Goal: Task Accomplishment & Management: Complete application form

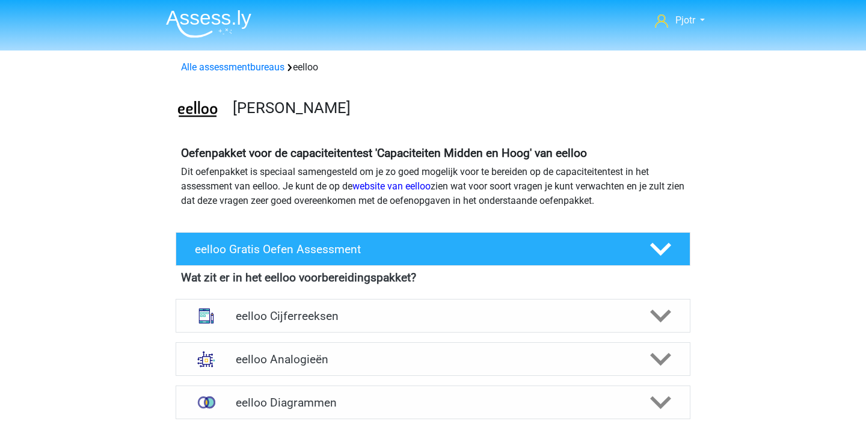
scroll to position [352, 0]
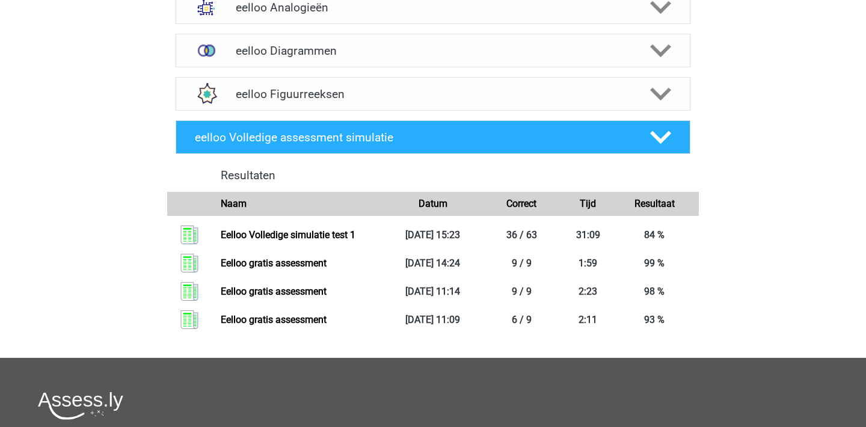
click at [749, 196] on div "Pjotr Pjotr.westdijk@hotmail.nl Nederlands" at bounding box center [433, 161] width 866 height 1027
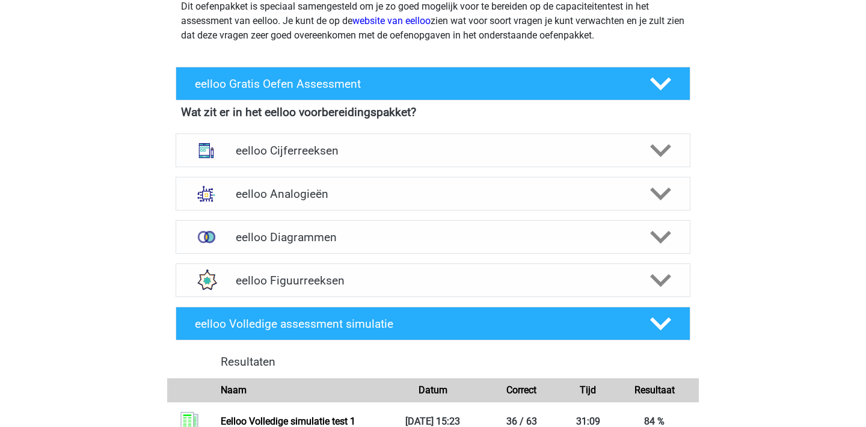
scroll to position [165, 0]
click at [630, 152] on h4 "eelloo Cijferreeksen" at bounding box center [433, 151] width 394 height 14
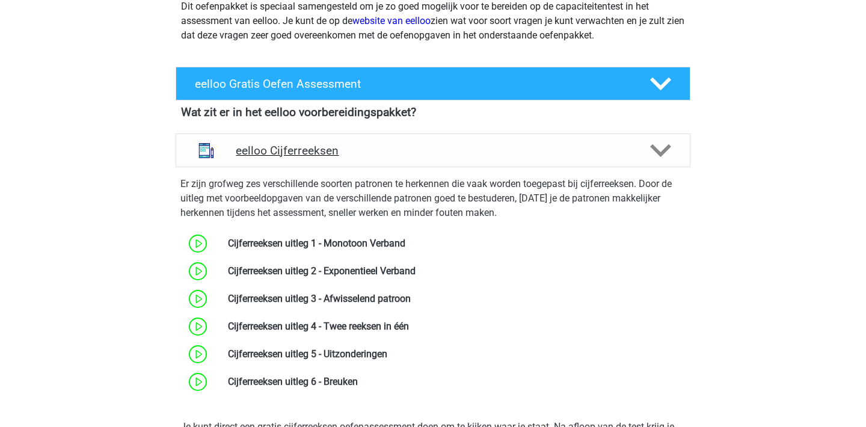
click at [630, 158] on div "eelloo Cijferreeksen" at bounding box center [433, 150] width 515 height 34
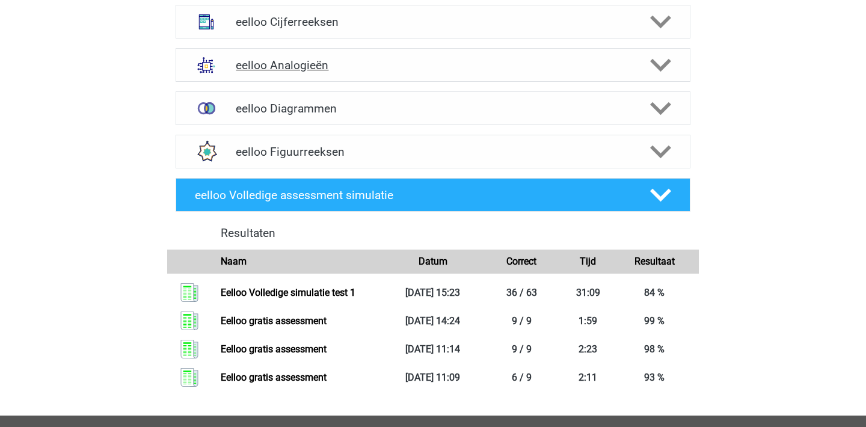
scroll to position [301, 0]
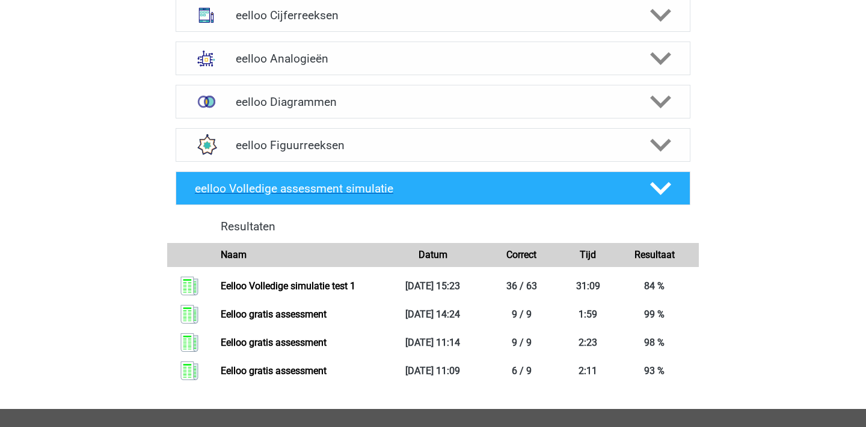
click at [620, 194] on h4 "eelloo Volledige assessment simulatie" at bounding box center [412, 189] width 435 height 14
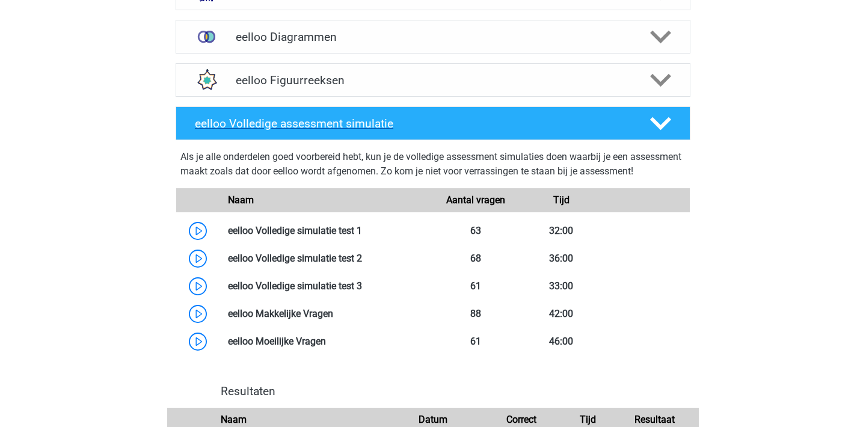
scroll to position [410, 0]
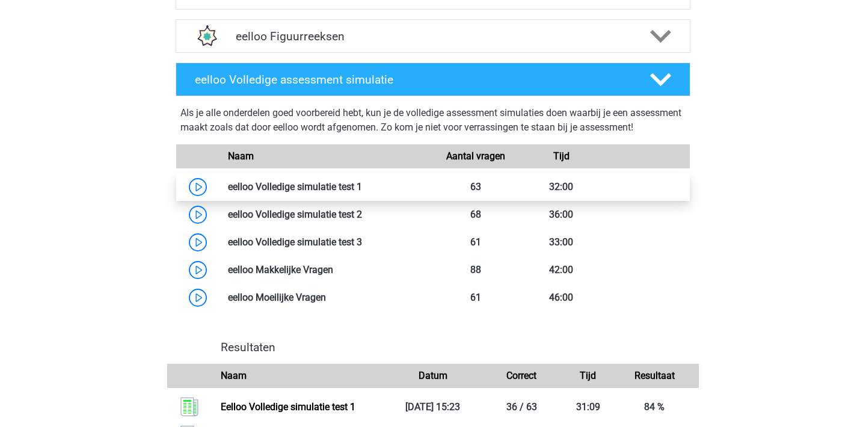
click at [362, 192] on link at bounding box center [362, 186] width 0 height 11
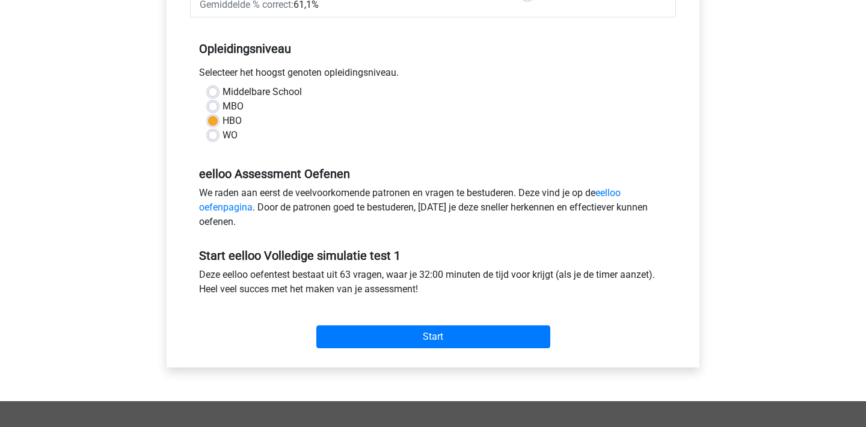
scroll to position [229, 0]
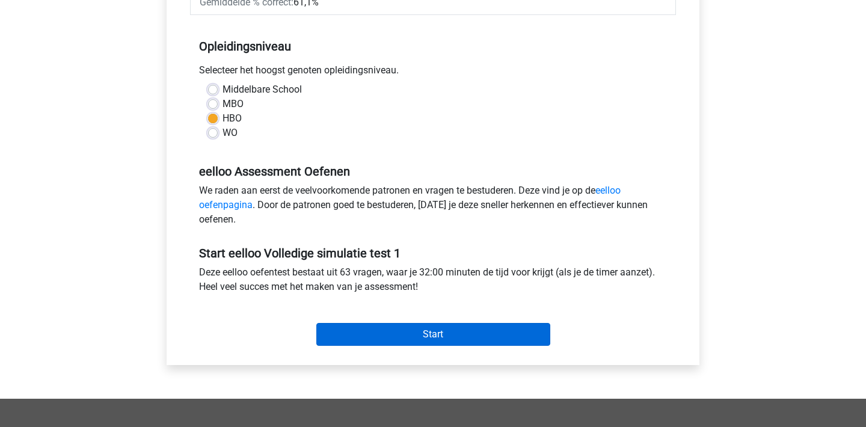
click at [420, 334] on input "Start" at bounding box center [433, 334] width 234 height 23
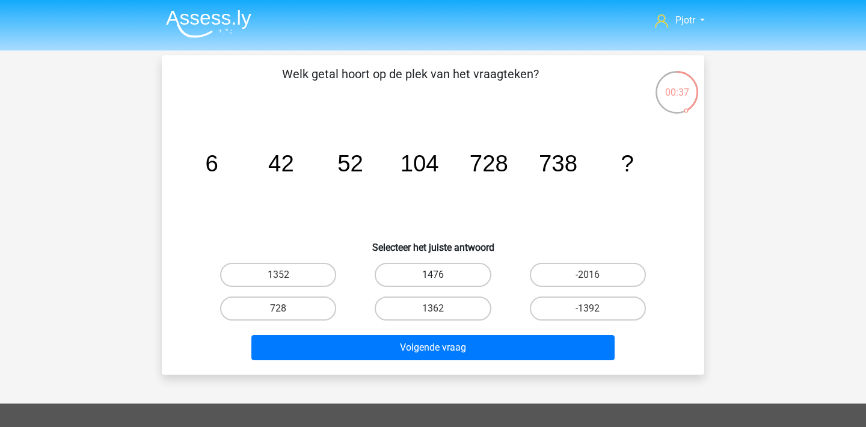
click at [449, 273] on label "1476" at bounding box center [433, 275] width 116 height 24
click at [441, 275] on input "1476" at bounding box center [437, 279] width 8 height 8
radio input "true"
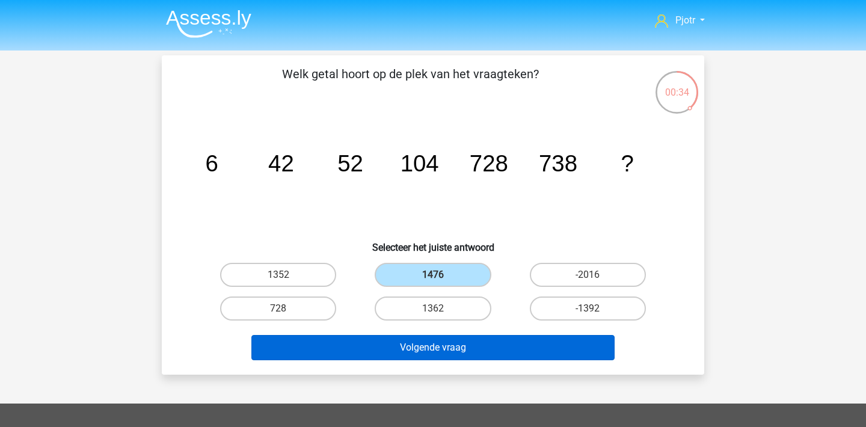
click at [472, 346] on button "Volgende vraag" at bounding box center [433, 347] width 364 height 25
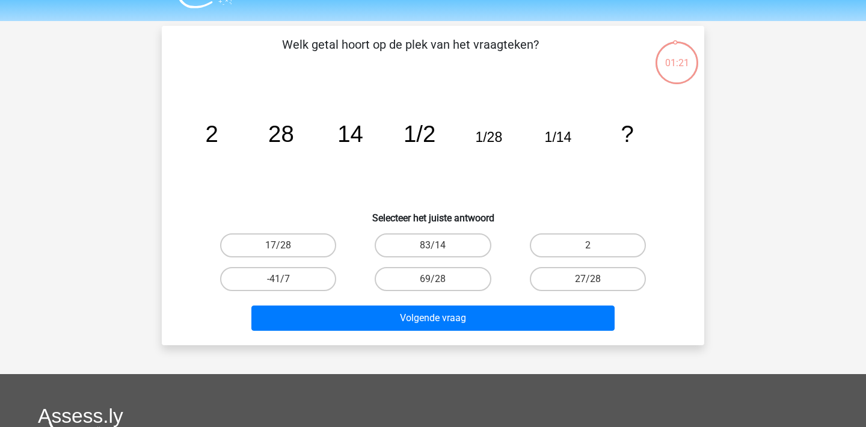
scroll to position [11, 0]
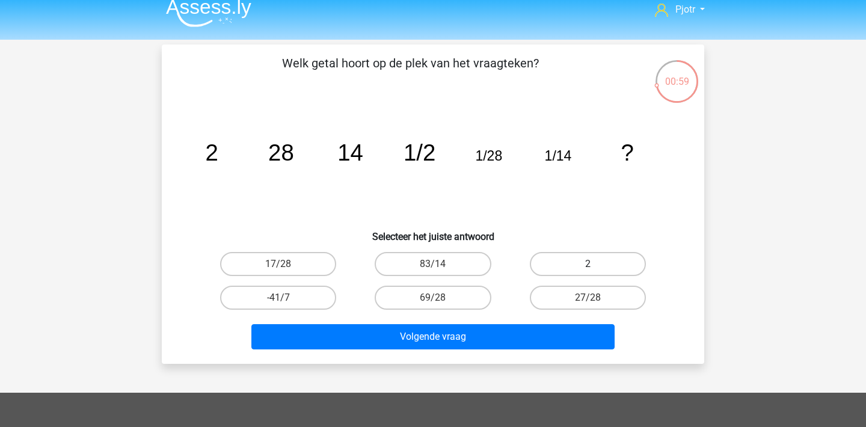
click at [593, 271] on label "2" at bounding box center [588, 264] width 116 height 24
click at [593, 271] on input "2" at bounding box center [592, 268] width 8 height 8
radio input "true"
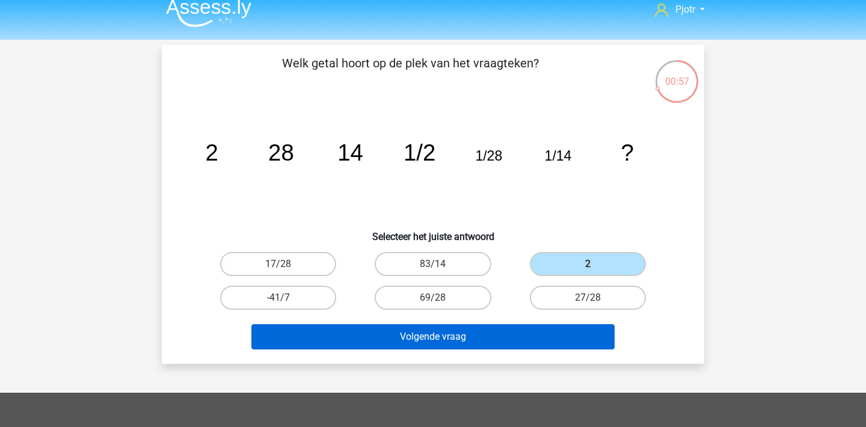
click at [544, 330] on button "Volgende vraag" at bounding box center [433, 336] width 364 height 25
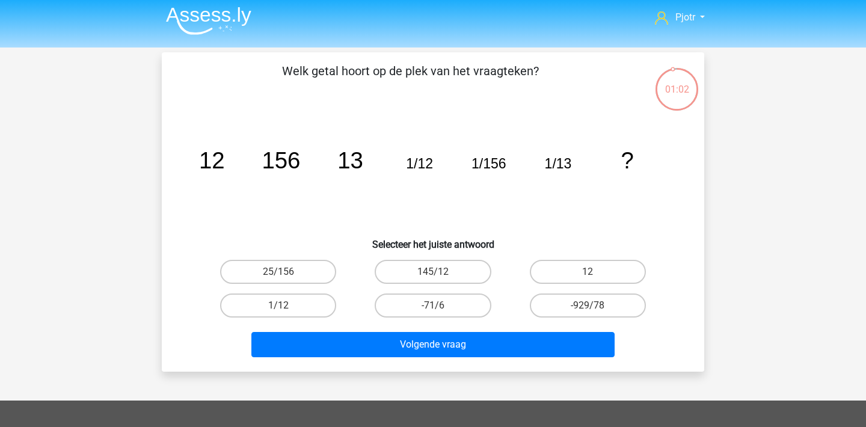
scroll to position [1, 0]
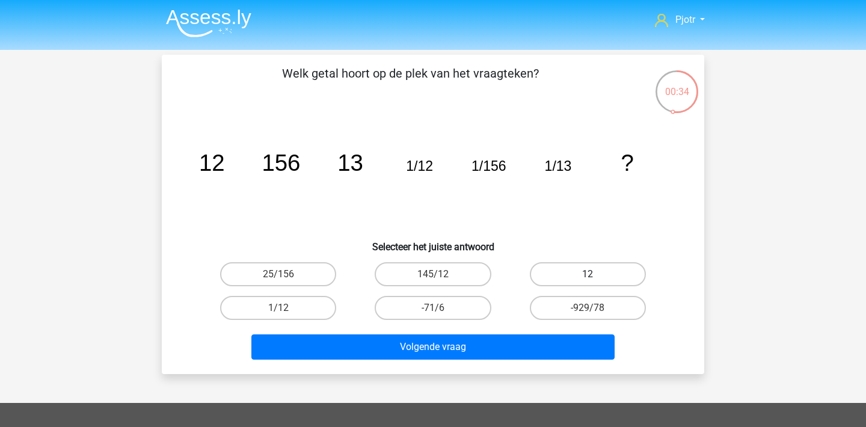
click at [589, 269] on label "12" at bounding box center [588, 274] width 116 height 24
click at [589, 274] on input "12" at bounding box center [592, 278] width 8 height 8
radio input "true"
click at [547, 331] on div "Volgende vraag" at bounding box center [433, 345] width 504 height 40
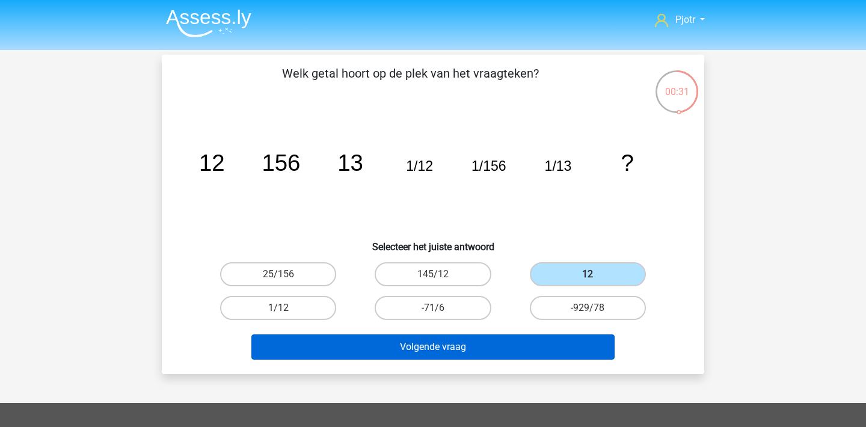
click at [538, 339] on button "Volgende vraag" at bounding box center [433, 346] width 364 height 25
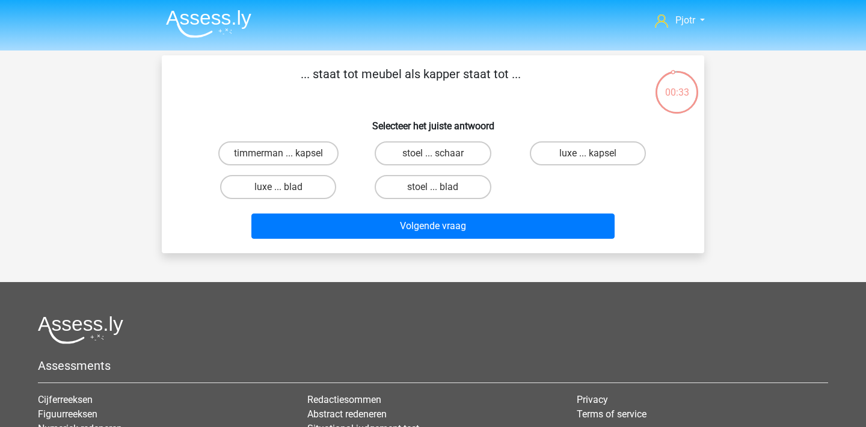
scroll to position [0, 0]
click at [313, 149] on label "timmerman ... kapsel" at bounding box center [278, 153] width 120 height 24
click at [286, 153] on input "timmerman ... kapsel" at bounding box center [282, 157] width 8 height 8
radio input "true"
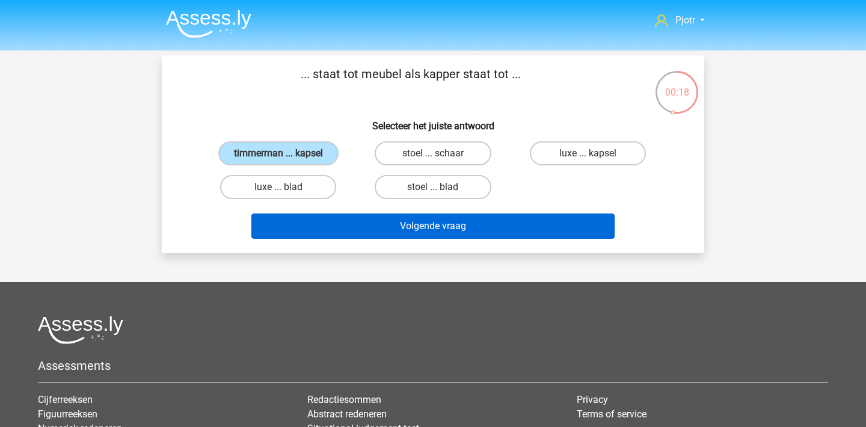
click at [392, 219] on button "Volgende vraag" at bounding box center [433, 225] width 364 height 25
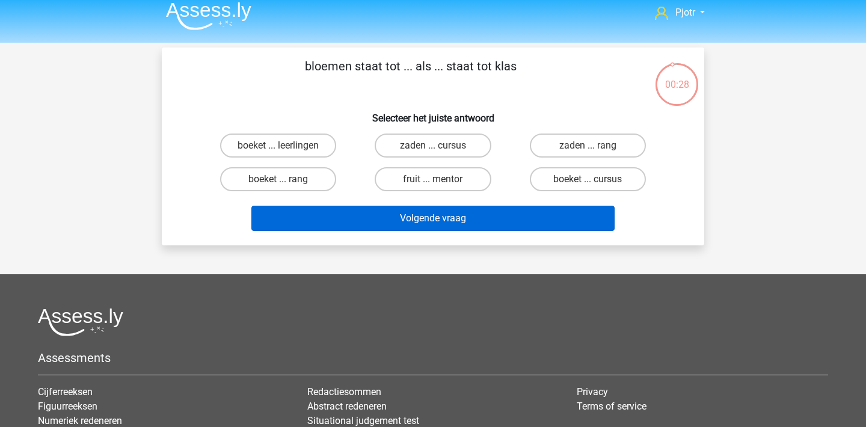
scroll to position [8, 0]
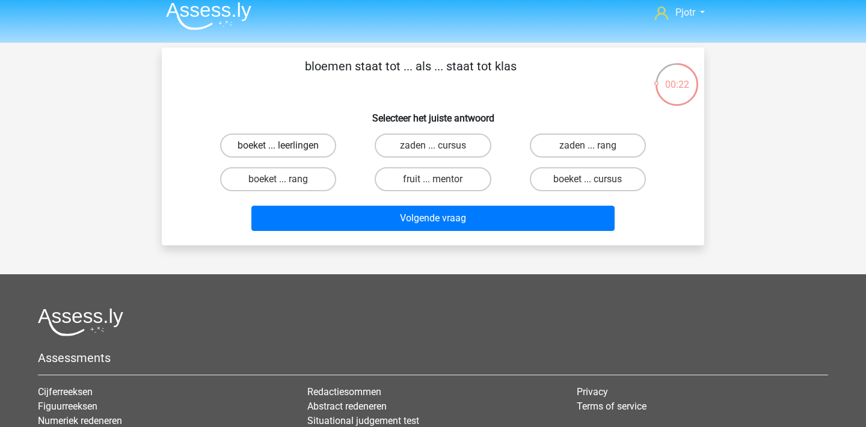
click at [301, 150] on label "boeket ... leerlingen" at bounding box center [278, 145] width 116 height 24
click at [286, 150] on input "boeket ... leerlingen" at bounding box center [282, 150] width 8 height 8
radio input "true"
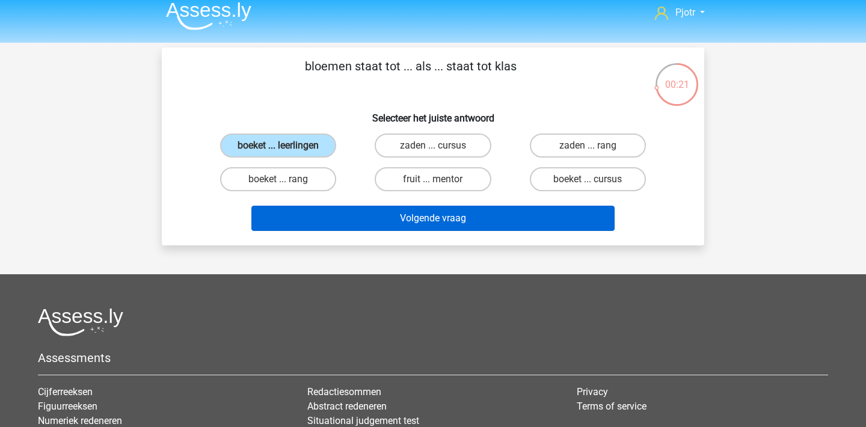
click at [398, 213] on button "Volgende vraag" at bounding box center [433, 218] width 364 height 25
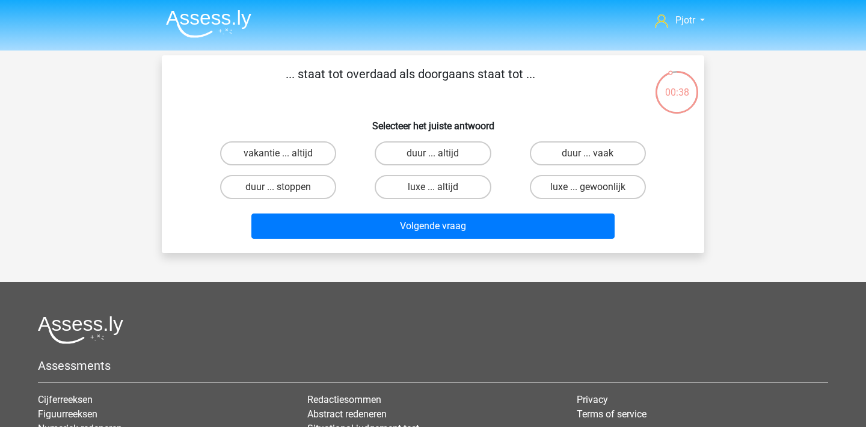
scroll to position [0, 0]
click at [575, 189] on label "luxe ... gewoonlijk" at bounding box center [588, 187] width 116 height 24
click at [588, 189] on input "luxe ... gewoonlijk" at bounding box center [592, 191] width 8 height 8
radio input "true"
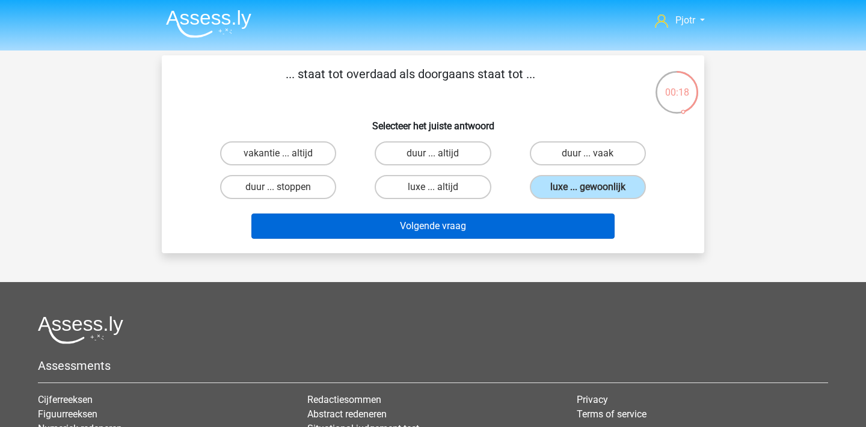
click at [568, 221] on button "Volgende vraag" at bounding box center [433, 225] width 364 height 25
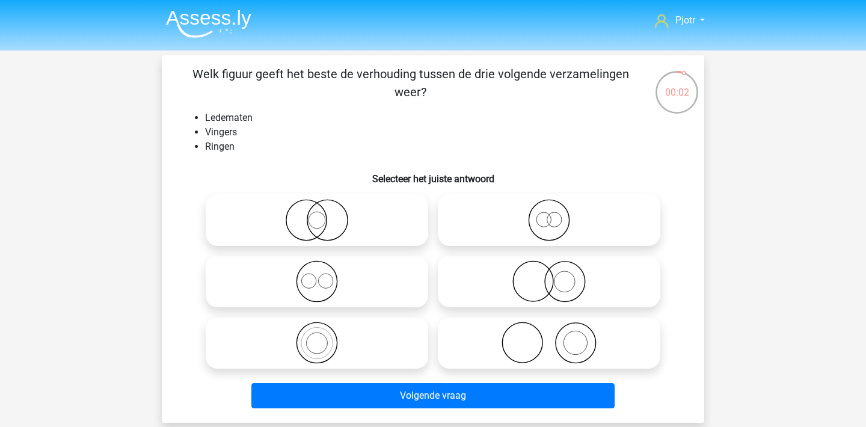
click at [580, 336] on icon at bounding box center [549, 343] width 213 height 42
click at [557, 336] on input "radio" at bounding box center [553, 333] width 8 height 8
radio input "true"
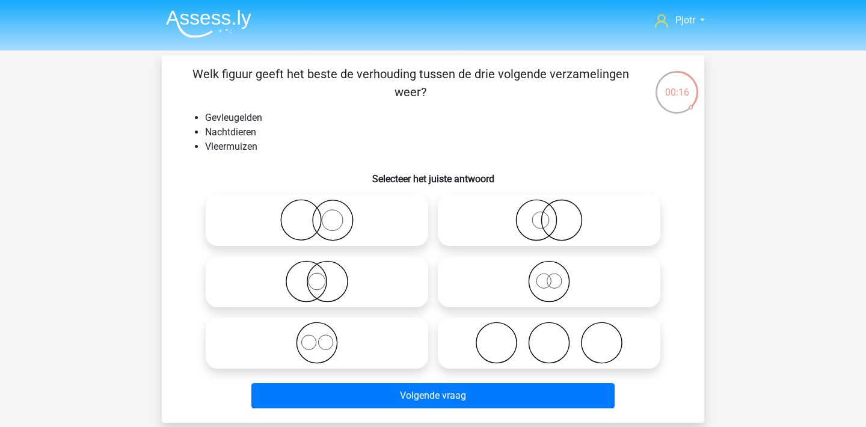
click at [342, 277] on icon at bounding box center [316, 281] width 213 height 42
click at [325, 275] on input "radio" at bounding box center [321, 272] width 8 height 8
radio input "true"
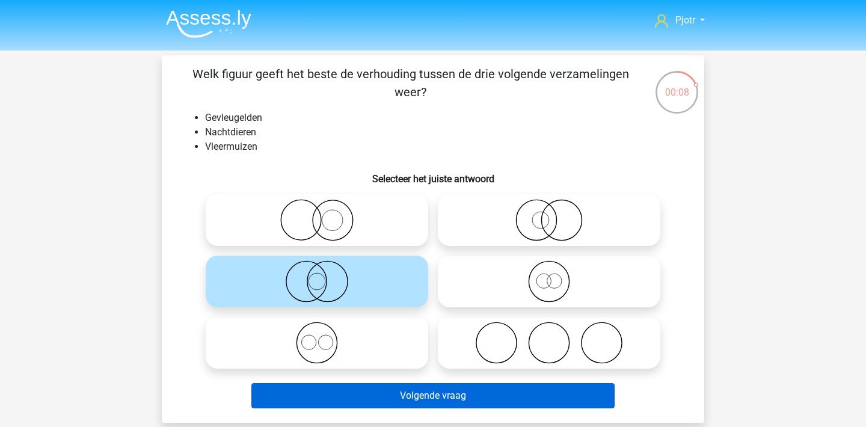
click at [431, 391] on button "Volgende vraag" at bounding box center [433, 395] width 364 height 25
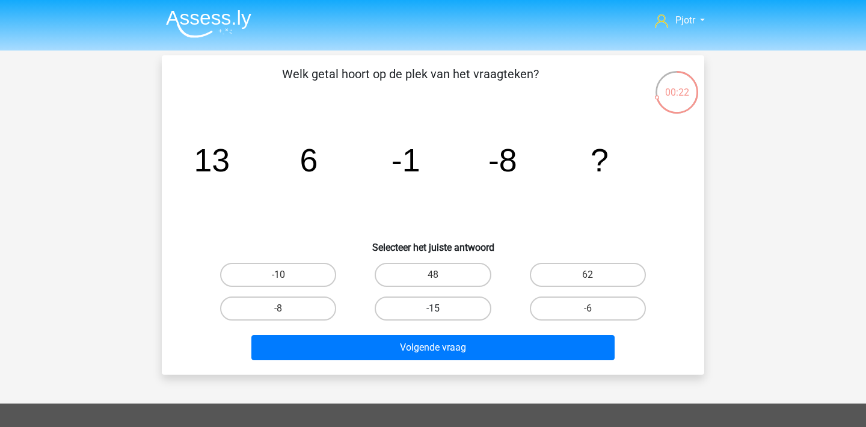
click at [443, 304] on label "-15" at bounding box center [433, 308] width 116 height 24
click at [441, 308] on input "-15" at bounding box center [437, 312] width 8 height 8
radio input "true"
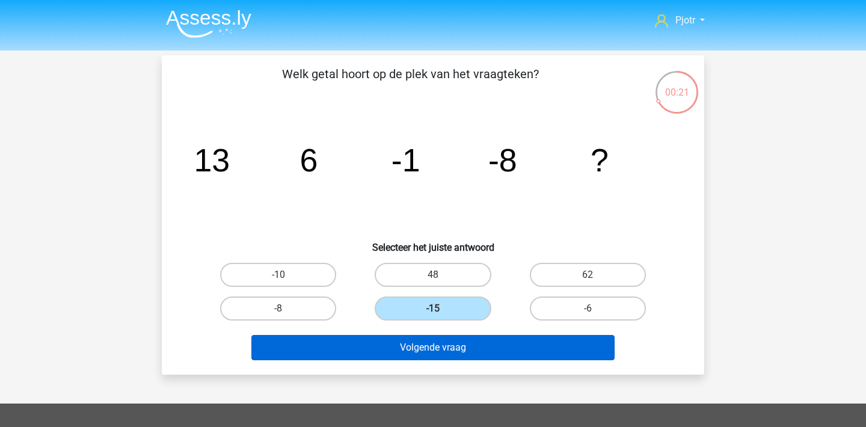
click at [465, 352] on button "Volgende vraag" at bounding box center [433, 347] width 364 height 25
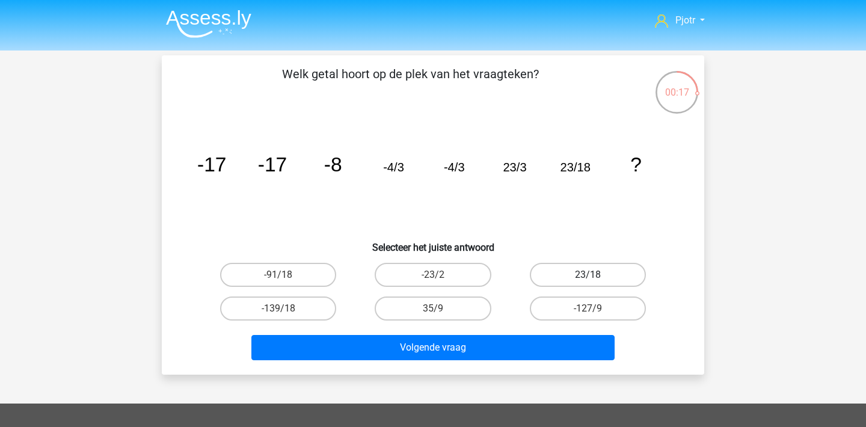
click at [613, 275] on label "23/18" at bounding box center [588, 275] width 116 height 24
click at [595, 275] on input "23/18" at bounding box center [592, 279] width 8 height 8
radio input "true"
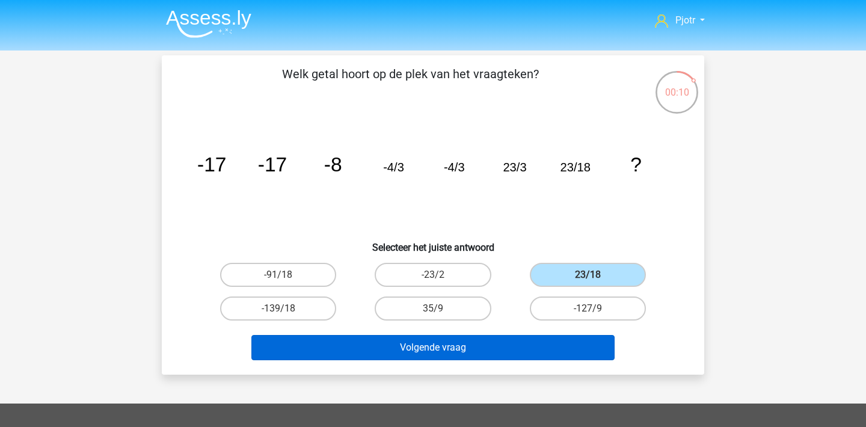
click at [514, 344] on button "Volgende vraag" at bounding box center [433, 347] width 364 height 25
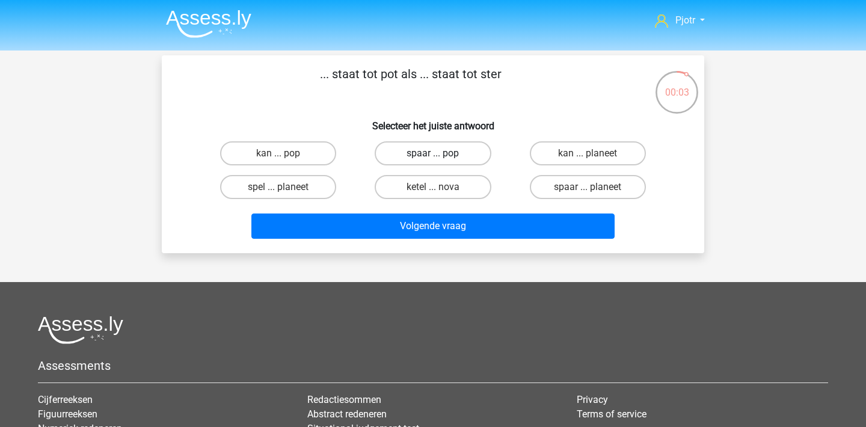
click at [461, 152] on label "spaar ... pop" at bounding box center [433, 153] width 116 height 24
click at [441, 153] on input "spaar ... pop" at bounding box center [437, 157] width 8 height 8
radio input "true"
click at [303, 152] on label "brood ... band" at bounding box center [278, 153] width 116 height 24
click at [286, 153] on input "brood ... band" at bounding box center [282, 157] width 8 height 8
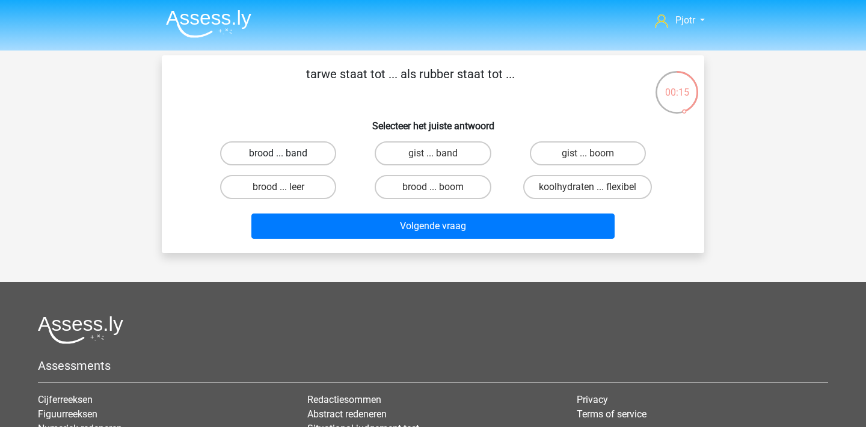
radio input "true"
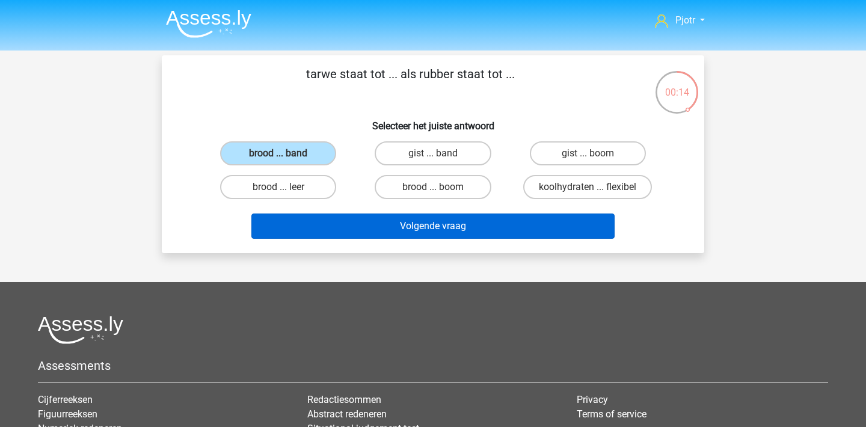
click at [389, 221] on button "Volgende vraag" at bounding box center [433, 225] width 364 height 25
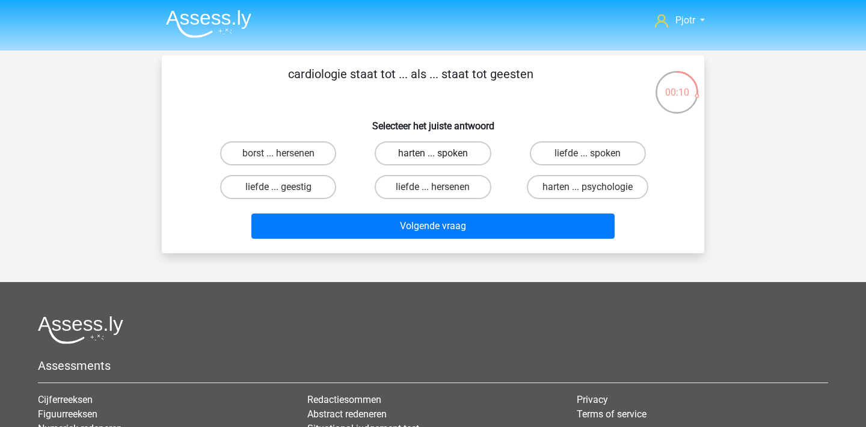
click at [449, 160] on label "harten ... spoken" at bounding box center [433, 153] width 116 height 24
click at [441, 160] on input "harten ... spoken" at bounding box center [437, 157] width 8 height 8
radio input "true"
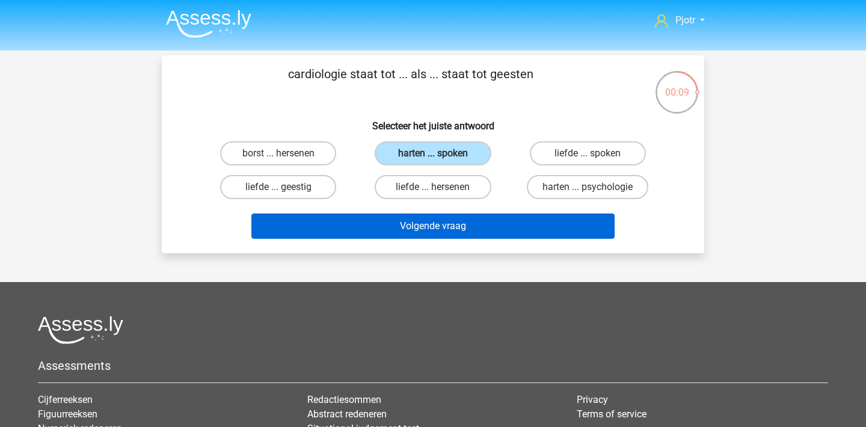
click at [441, 231] on button "Volgende vraag" at bounding box center [433, 225] width 364 height 25
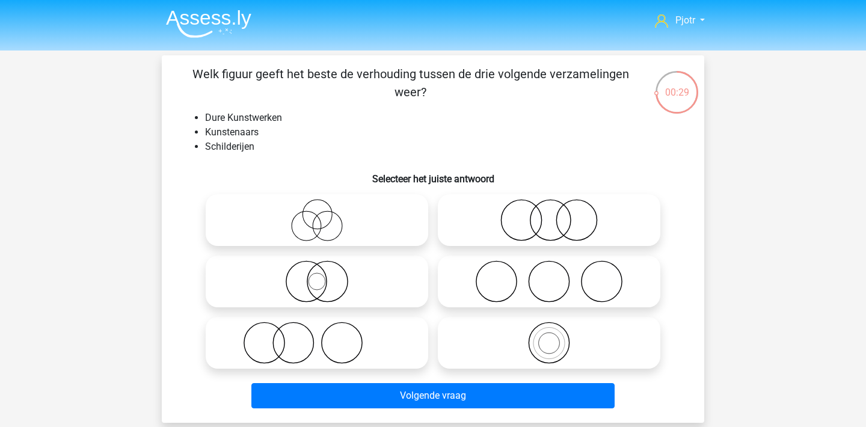
click at [326, 284] on icon at bounding box center [316, 281] width 213 height 42
click at [325, 275] on input "radio" at bounding box center [321, 272] width 8 height 8
radio input "true"
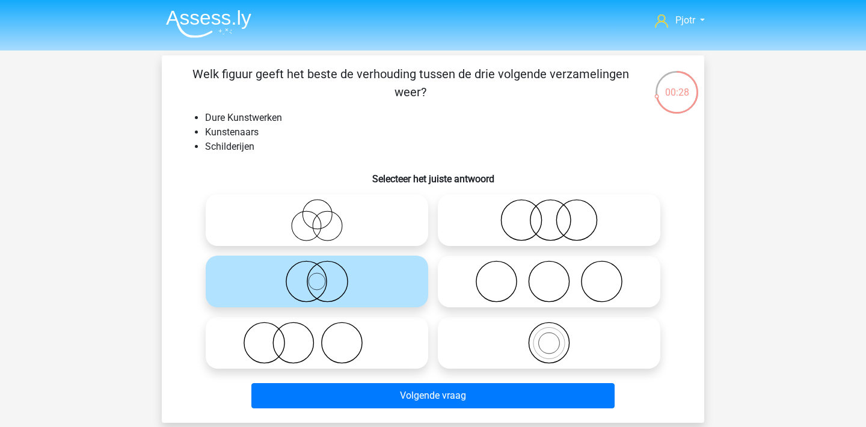
click at [339, 236] on icon at bounding box center [316, 220] width 213 height 42
click at [325, 214] on input "radio" at bounding box center [321, 210] width 8 height 8
radio input "true"
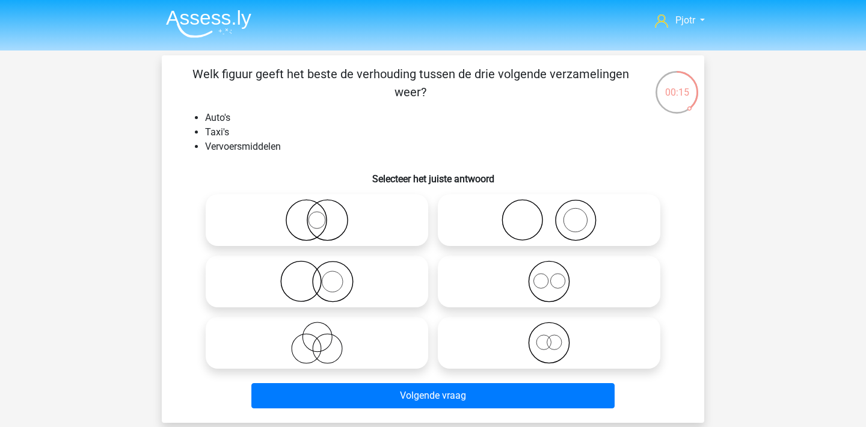
click at [309, 276] on icon at bounding box center [316, 281] width 213 height 42
click at [317, 275] on input "radio" at bounding box center [321, 272] width 8 height 8
radio input "true"
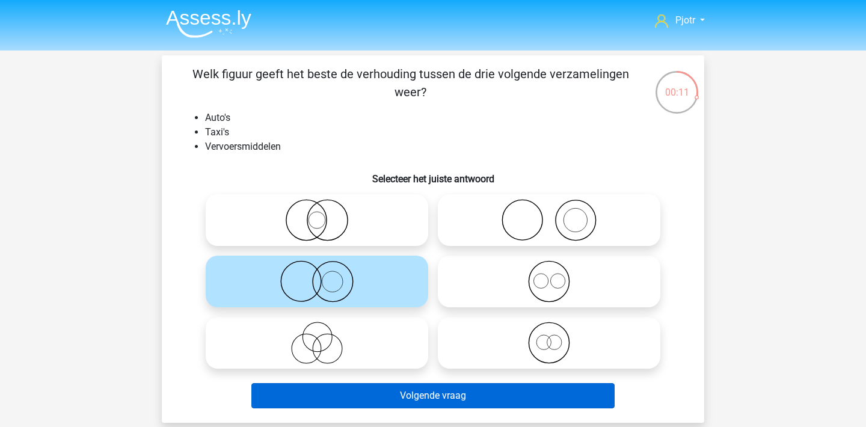
click at [453, 397] on button "Volgende vraag" at bounding box center [433, 395] width 364 height 25
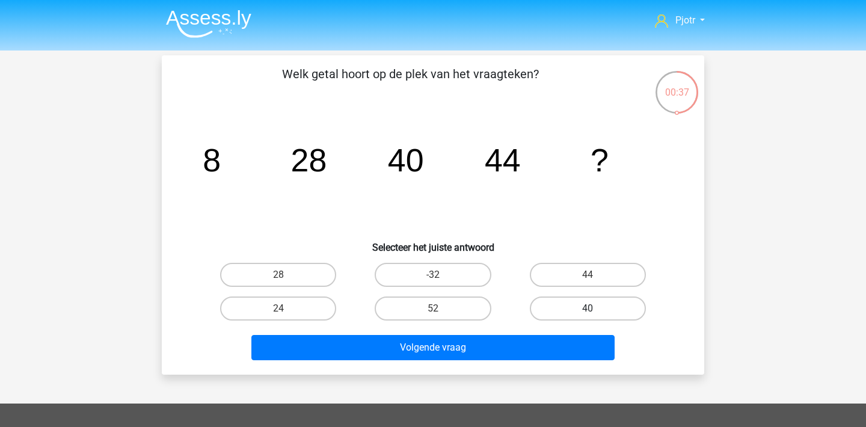
click at [569, 311] on label "40" at bounding box center [588, 308] width 116 height 24
click at [588, 311] on input "40" at bounding box center [592, 312] width 8 height 8
radio input "true"
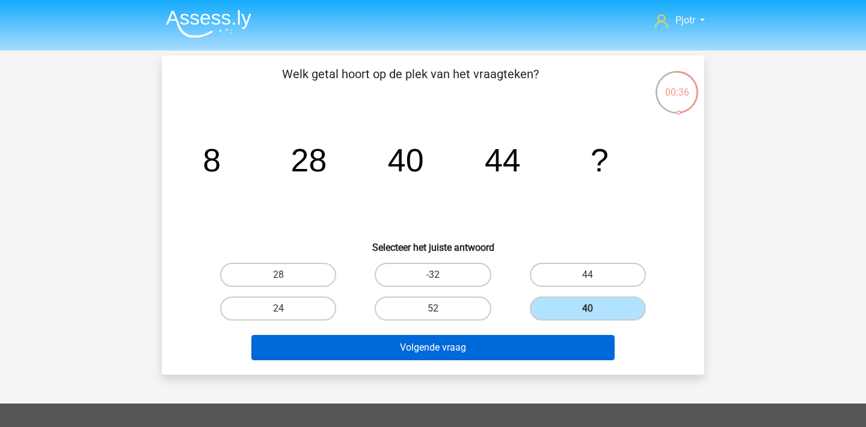
click at [544, 342] on button "Volgende vraag" at bounding box center [433, 347] width 364 height 25
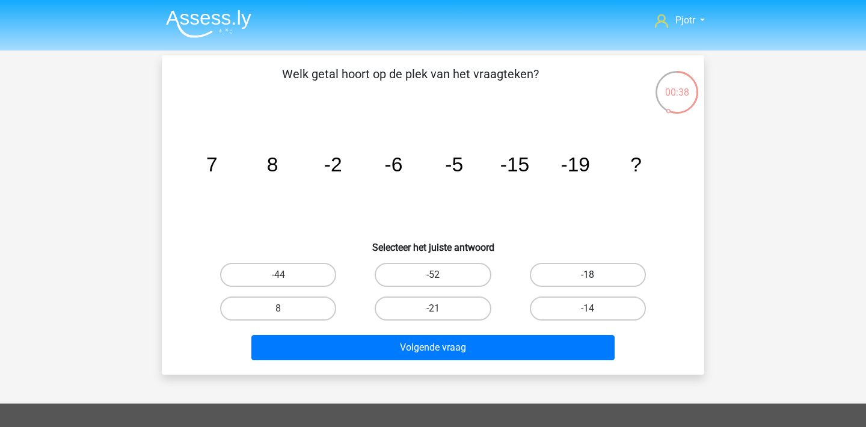
click at [586, 276] on label "-18" at bounding box center [588, 275] width 116 height 24
click at [588, 276] on input "-18" at bounding box center [592, 279] width 8 height 8
radio input "true"
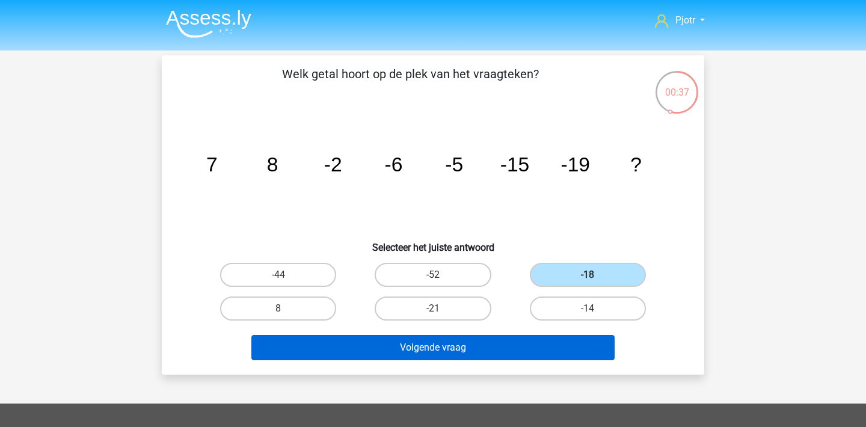
click at [509, 348] on button "Volgende vraag" at bounding box center [433, 347] width 364 height 25
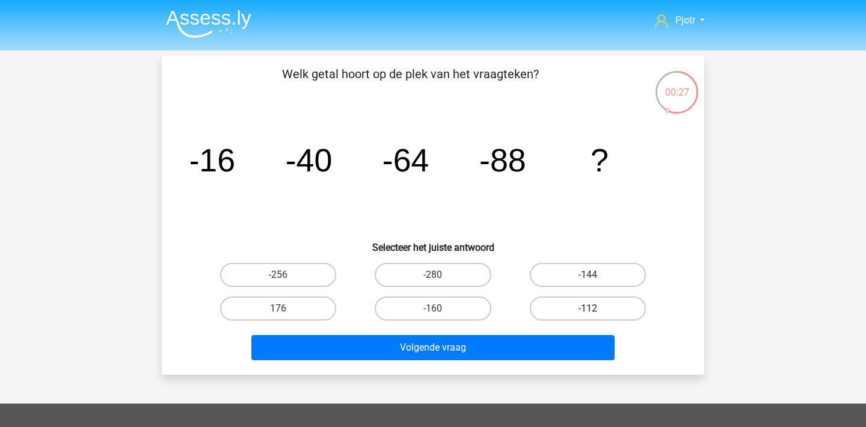
click at [573, 299] on label "-112" at bounding box center [588, 308] width 116 height 24
click at [588, 308] on input "-112" at bounding box center [592, 312] width 8 height 8
radio input "true"
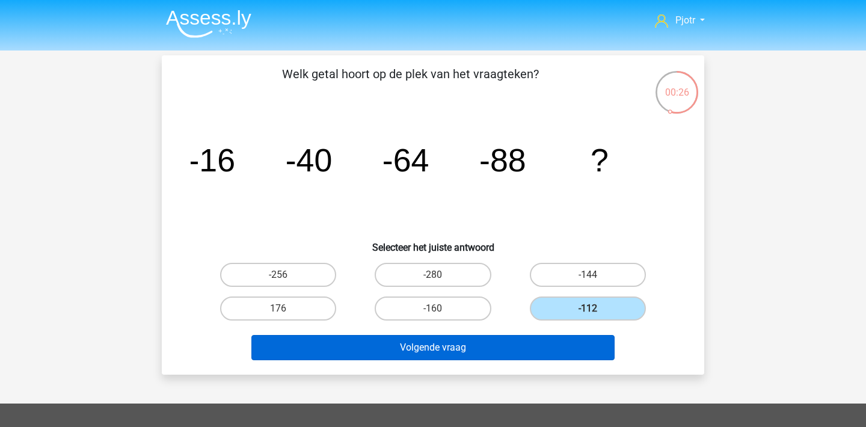
click at [556, 342] on button "Volgende vraag" at bounding box center [433, 347] width 364 height 25
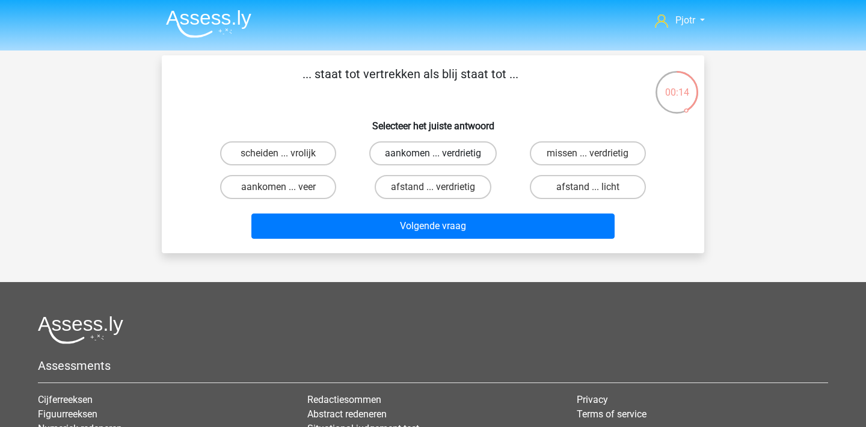
click at [400, 159] on label "aankomen ... verdrietig" at bounding box center [432, 153] width 127 height 24
click at [433, 159] on input "aankomen ... verdrietig" at bounding box center [437, 157] width 8 height 8
radio input "true"
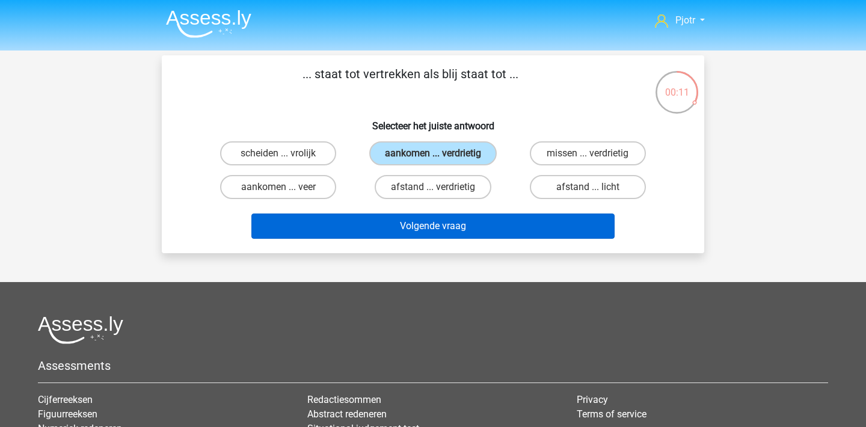
click at [412, 227] on button "Volgende vraag" at bounding box center [433, 225] width 364 height 25
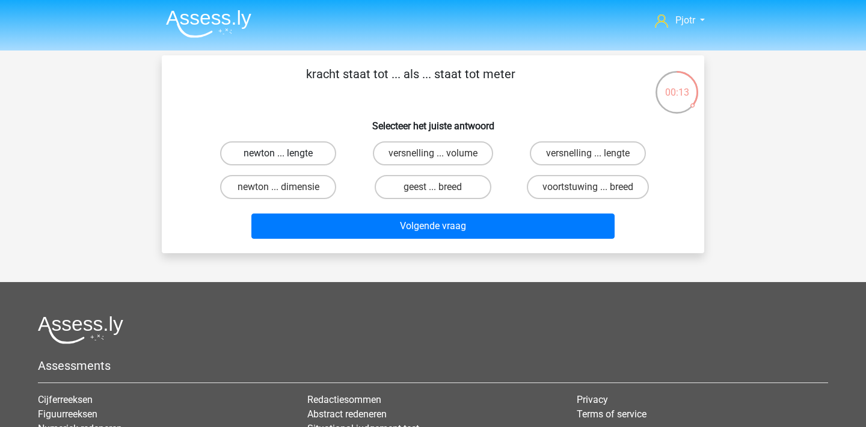
click at [318, 155] on label "newton ... lengte" at bounding box center [278, 153] width 116 height 24
click at [286, 155] on input "newton ... lengte" at bounding box center [282, 157] width 8 height 8
radio input "true"
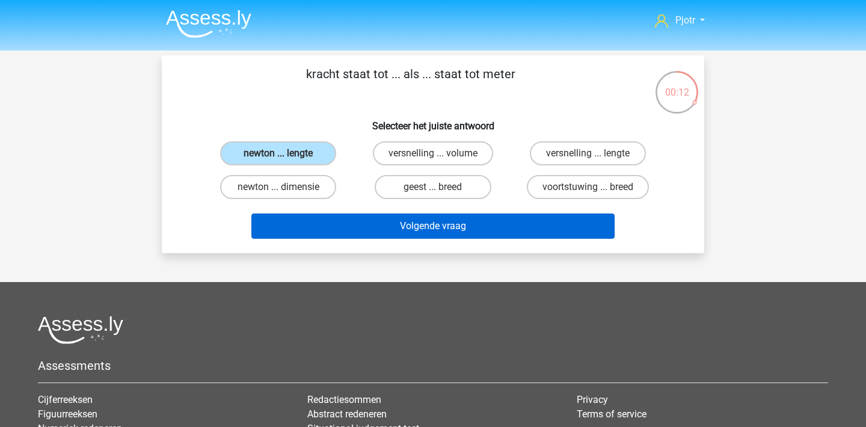
click at [399, 222] on button "Volgende vraag" at bounding box center [433, 225] width 364 height 25
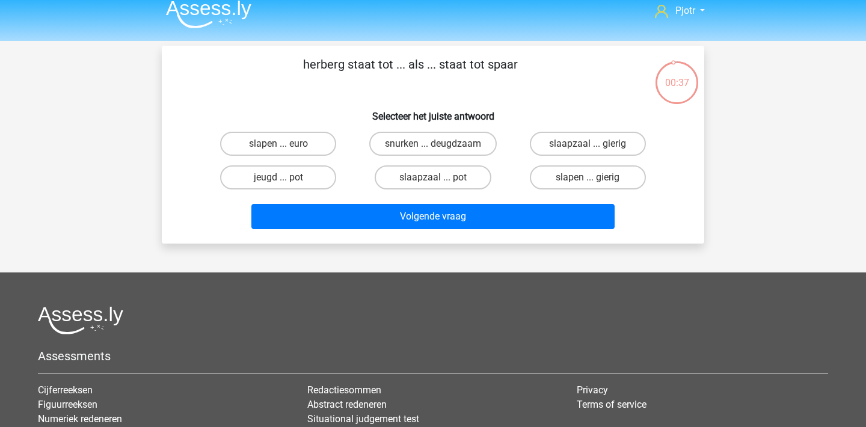
scroll to position [1, 0]
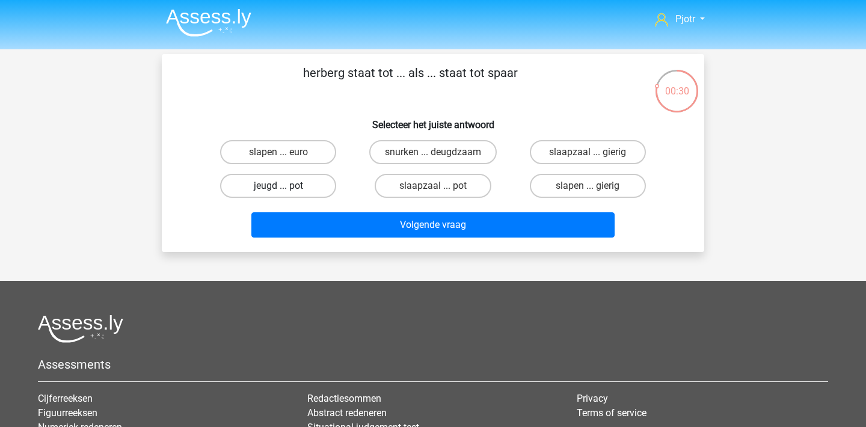
click at [292, 186] on label "jeugd ... pot" at bounding box center [278, 186] width 116 height 24
click at [286, 186] on input "jeugd ... pot" at bounding box center [282, 190] width 8 height 8
radio input "true"
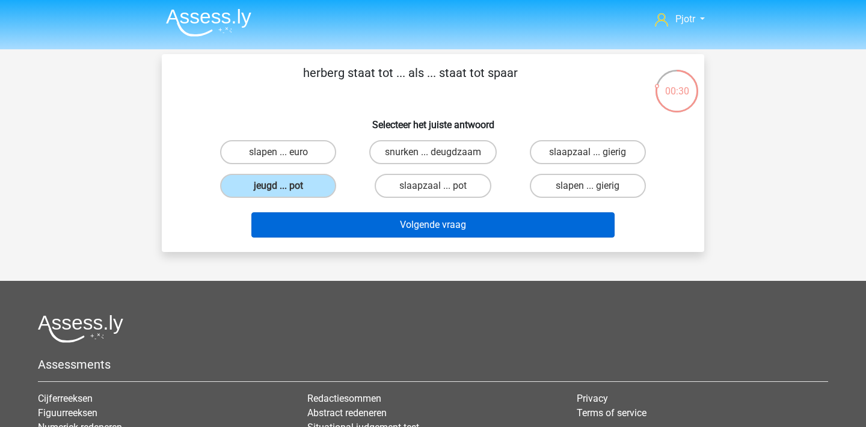
click at [378, 224] on button "Volgende vraag" at bounding box center [433, 224] width 364 height 25
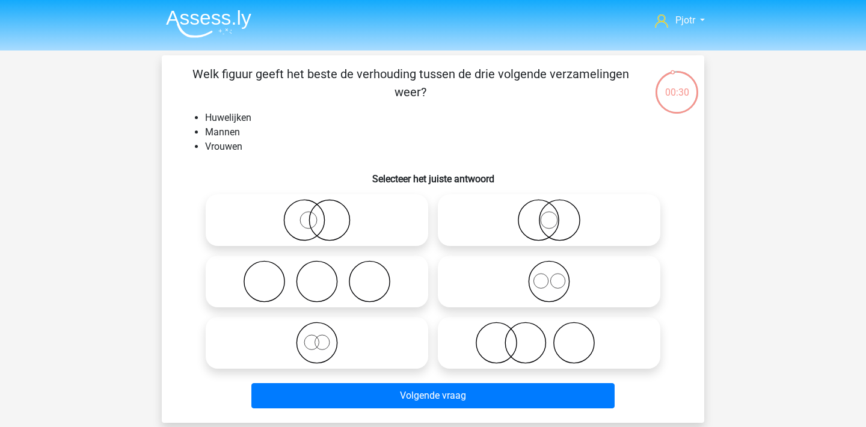
scroll to position [0, 0]
click at [388, 289] on circle at bounding box center [369, 282] width 40 height 40
click at [325, 275] on input "radio" at bounding box center [321, 272] width 8 height 8
radio input "true"
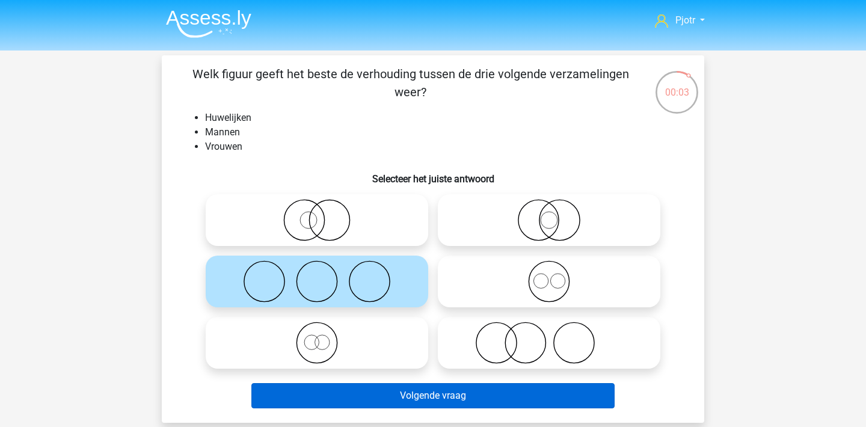
click at [449, 395] on button "Volgende vraag" at bounding box center [433, 395] width 364 height 25
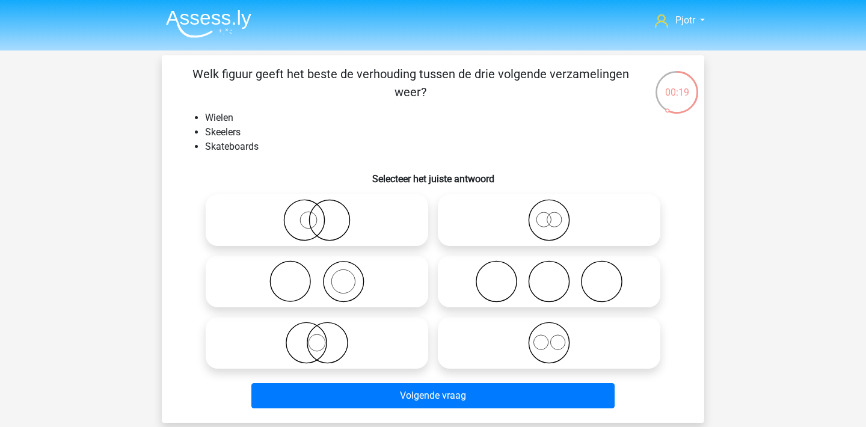
click at [553, 351] on icon at bounding box center [549, 343] width 213 height 42
click at [553, 337] on input "radio" at bounding box center [553, 333] width 8 height 8
radio input "true"
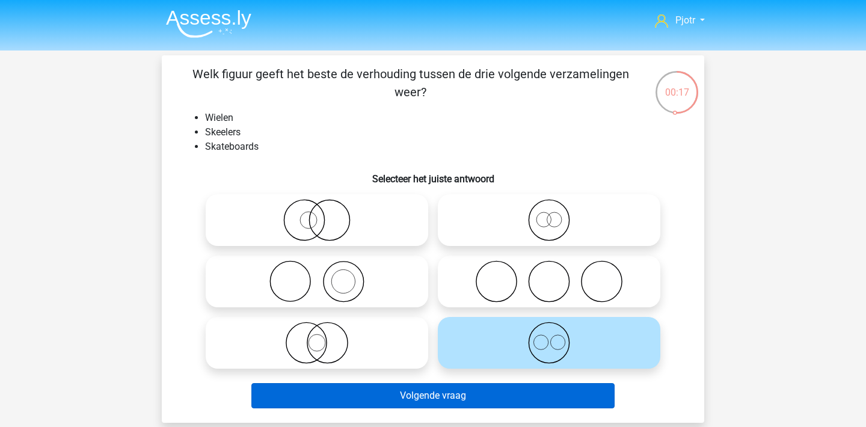
click at [533, 393] on button "Volgende vraag" at bounding box center [433, 395] width 364 height 25
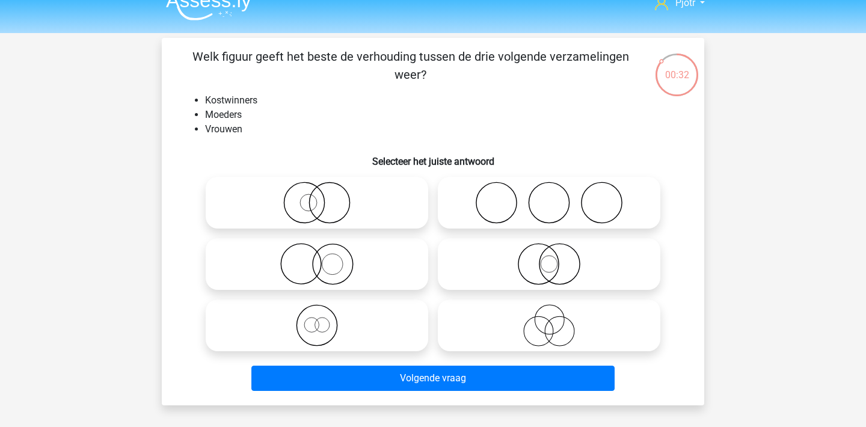
scroll to position [10, 0]
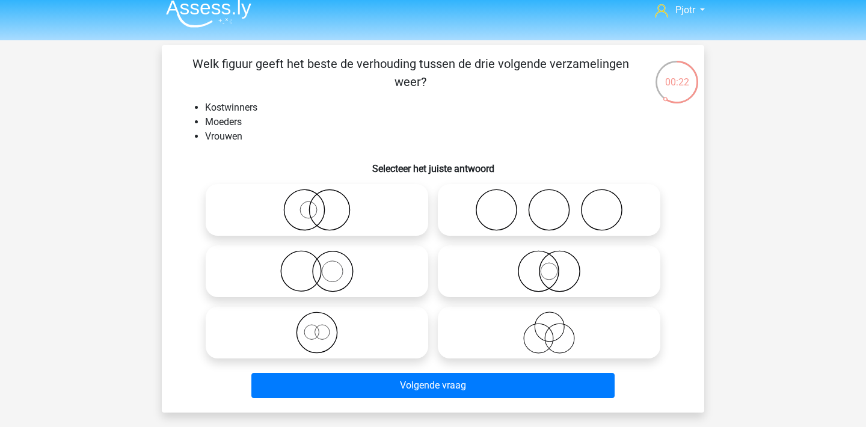
click at [340, 213] on icon at bounding box center [316, 210] width 213 height 42
click at [325, 204] on input "radio" at bounding box center [321, 200] width 8 height 8
radio input "true"
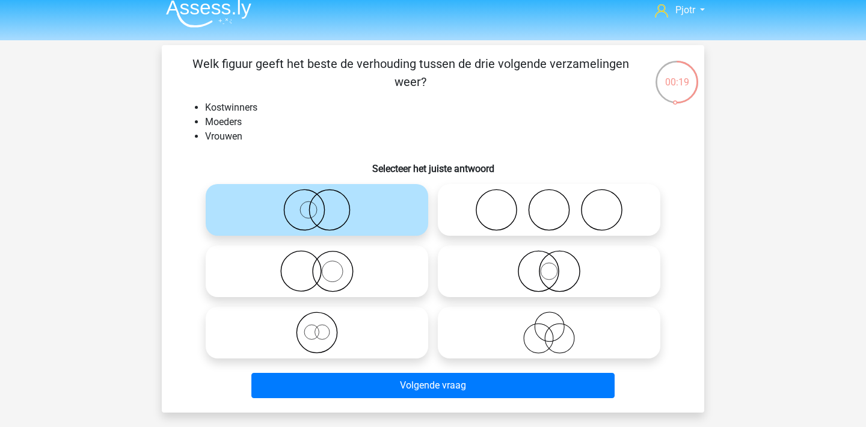
click at [340, 284] on icon at bounding box center [316, 271] width 213 height 42
click at [325, 265] on input "radio" at bounding box center [321, 261] width 8 height 8
radio input "true"
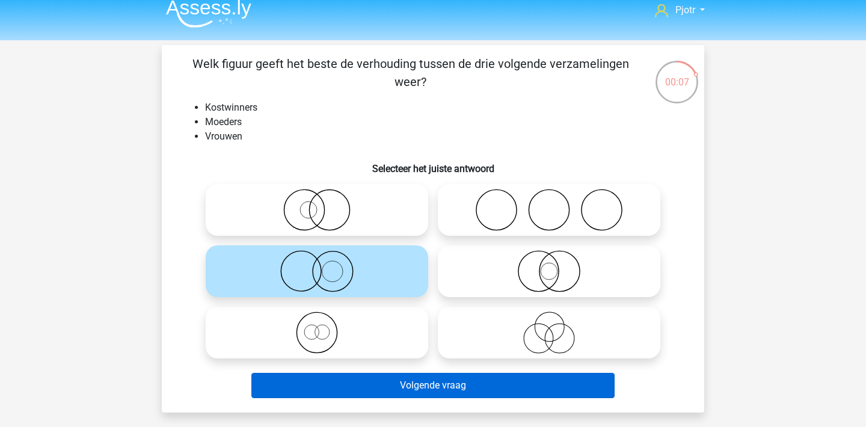
click at [403, 388] on button "Volgende vraag" at bounding box center [433, 385] width 364 height 25
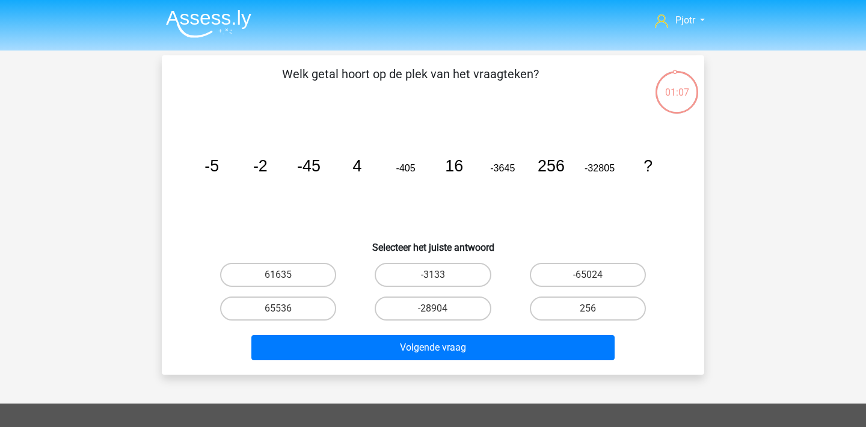
scroll to position [0, 0]
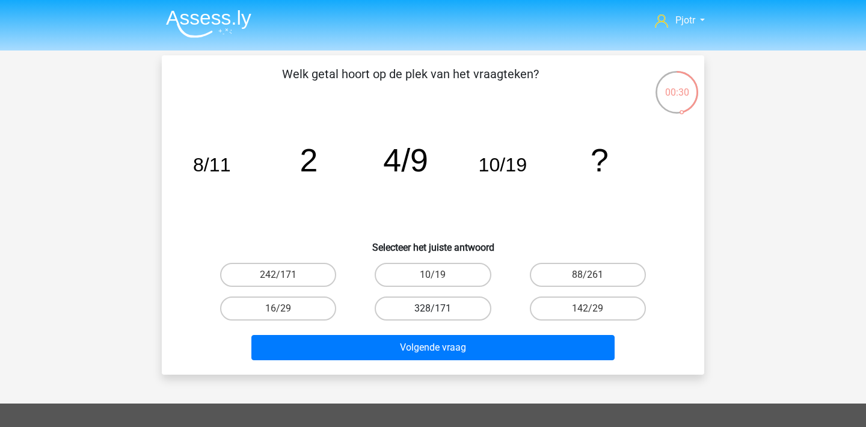
click at [419, 308] on label "328/171" at bounding box center [433, 308] width 116 height 24
click at [433, 308] on input "328/171" at bounding box center [437, 312] width 8 height 8
radio input "true"
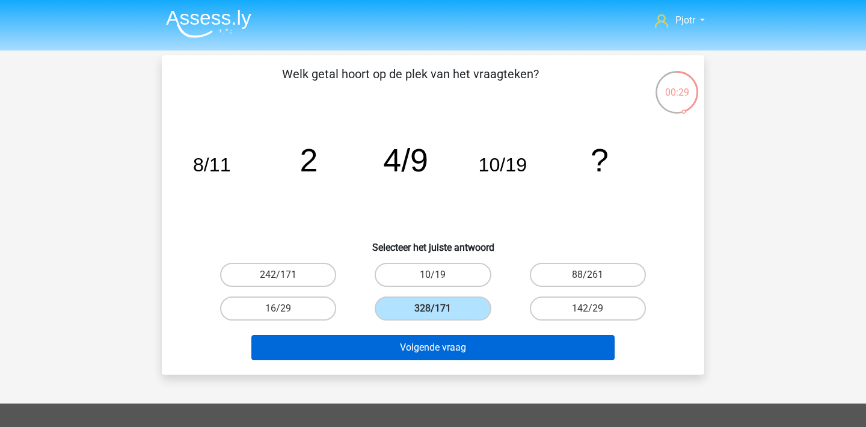
click at [423, 347] on button "Volgende vraag" at bounding box center [433, 347] width 364 height 25
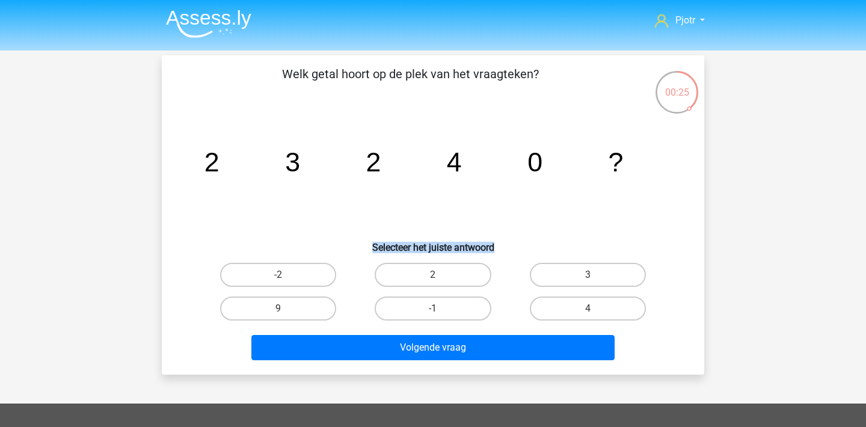
drag, startPoint x: 545, startPoint y: 247, endPoint x: 577, endPoint y: 251, distance: 31.5
click at [576, 251] on h6 "Selecteer het juiste antwoord" at bounding box center [433, 242] width 504 height 21
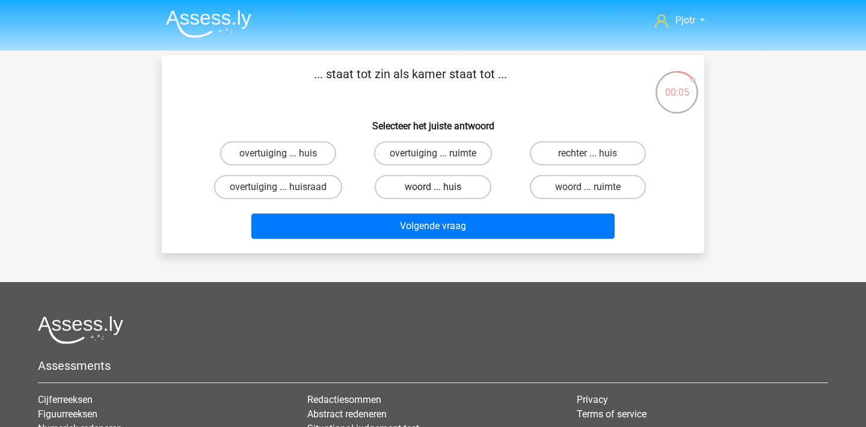
click at [425, 188] on label "woord ... huis" at bounding box center [433, 187] width 116 height 24
click at [433, 188] on input "woord ... huis" at bounding box center [437, 191] width 8 height 8
radio input "true"
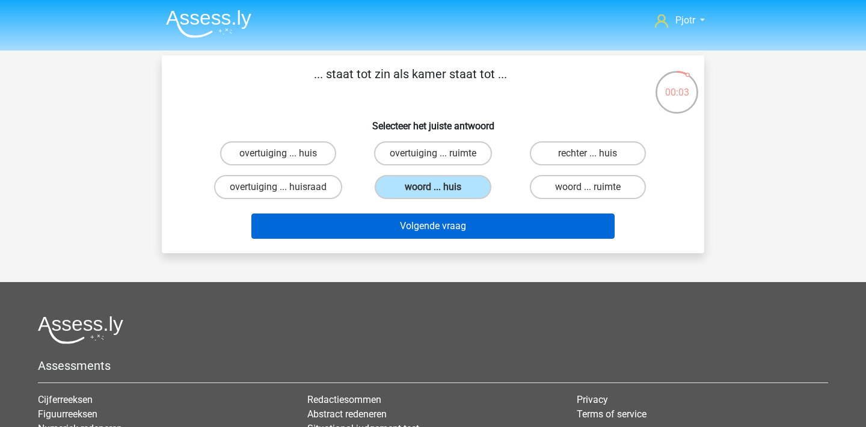
click at [439, 224] on button "Volgende vraag" at bounding box center [433, 225] width 364 height 25
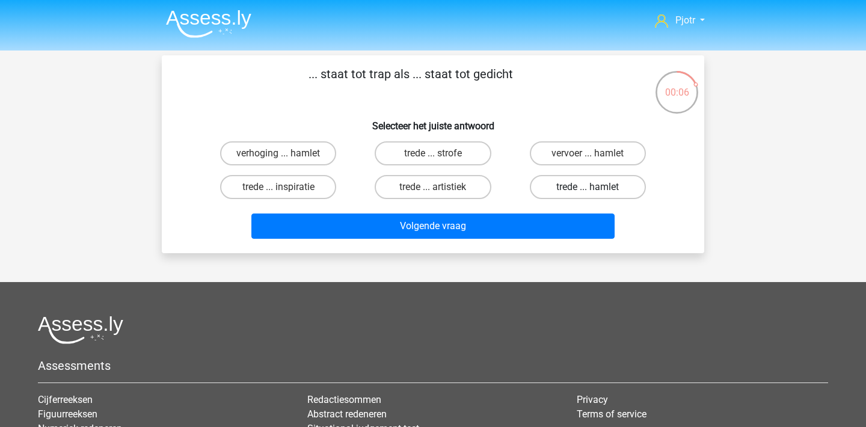
click at [606, 184] on label "trede ... hamlet" at bounding box center [588, 187] width 116 height 24
click at [595, 187] on input "trede ... hamlet" at bounding box center [592, 191] width 8 height 8
radio input "true"
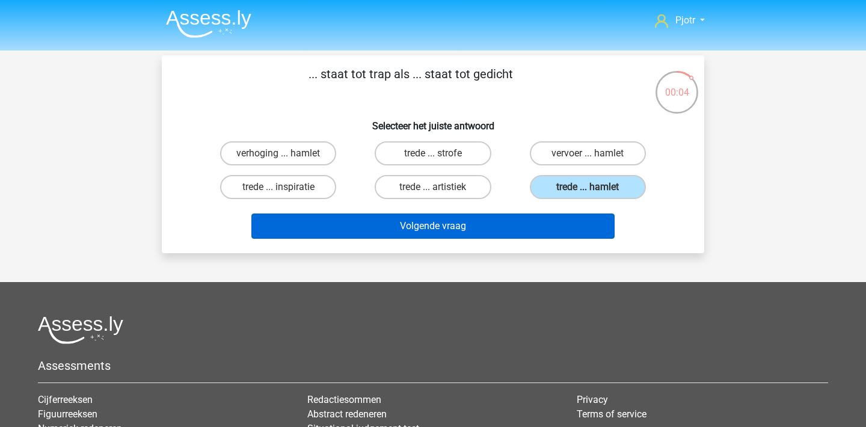
click at [574, 223] on button "Volgende vraag" at bounding box center [433, 225] width 364 height 25
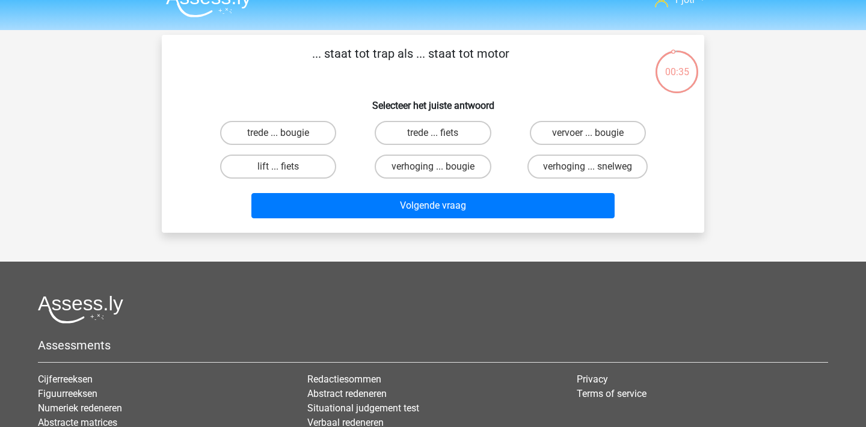
scroll to position [15, 0]
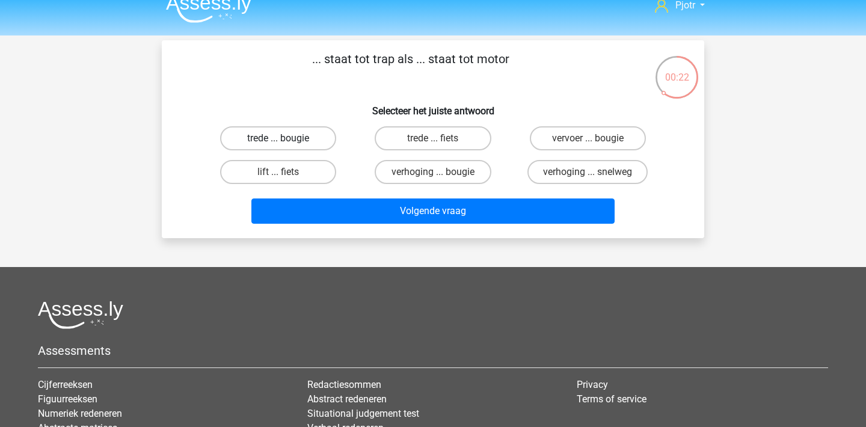
click at [273, 131] on label "trede ... bougie" at bounding box center [278, 138] width 116 height 24
click at [278, 138] on input "trede ... bougie" at bounding box center [282, 142] width 8 height 8
radio input "true"
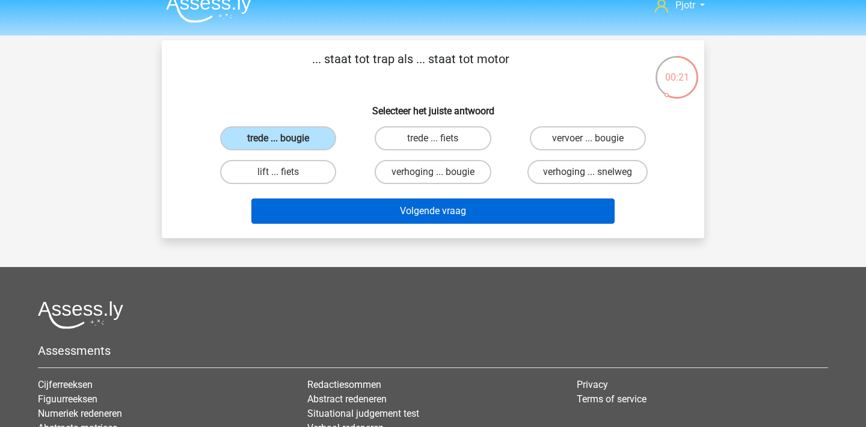
click at [388, 211] on button "Volgende vraag" at bounding box center [433, 210] width 364 height 25
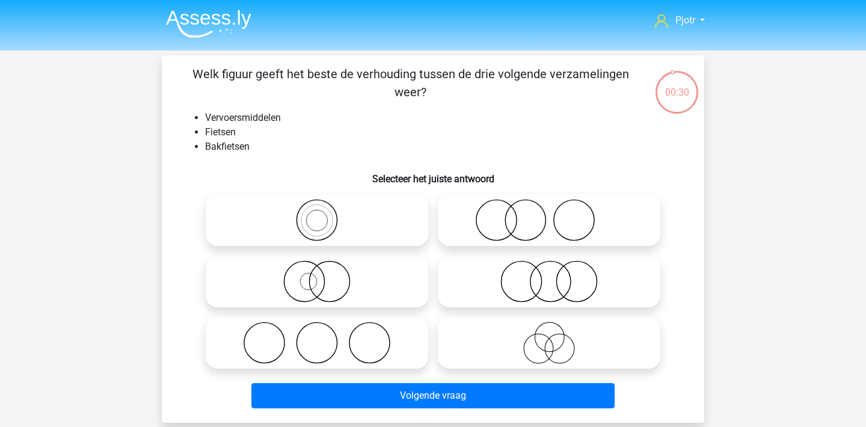
scroll to position [0, 0]
click at [348, 276] on icon at bounding box center [316, 281] width 213 height 42
click at [325, 275] on input "radio" at bounding box center [321, 272] width 8 height 8
radio input "true"
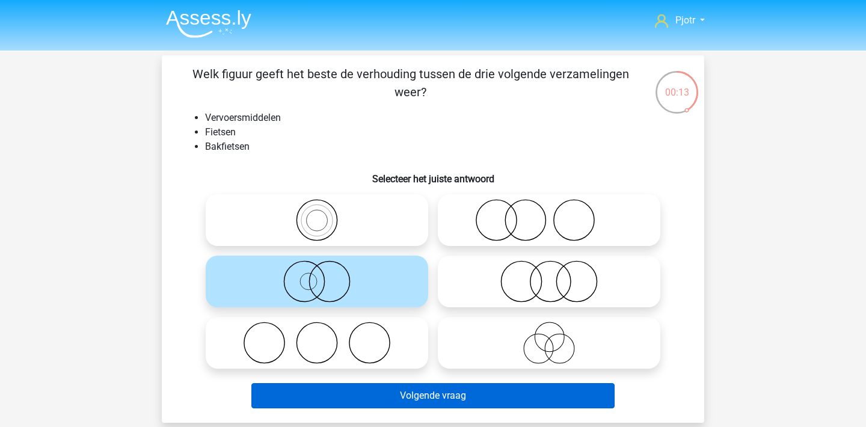
click at [404, 397] on button "Volgende vraag" at bounding box center [433, 395] width 364 height 25
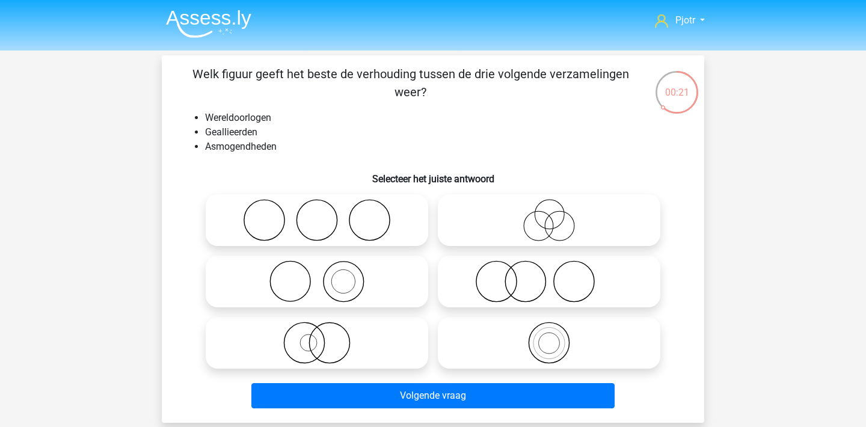
click at [336, 296] on icon at bounding box center [316, 281] width 213 height 42
click at [325, 275] on input "radio" at bounding box center [321, 272] width 8 height 8
radio input "true"
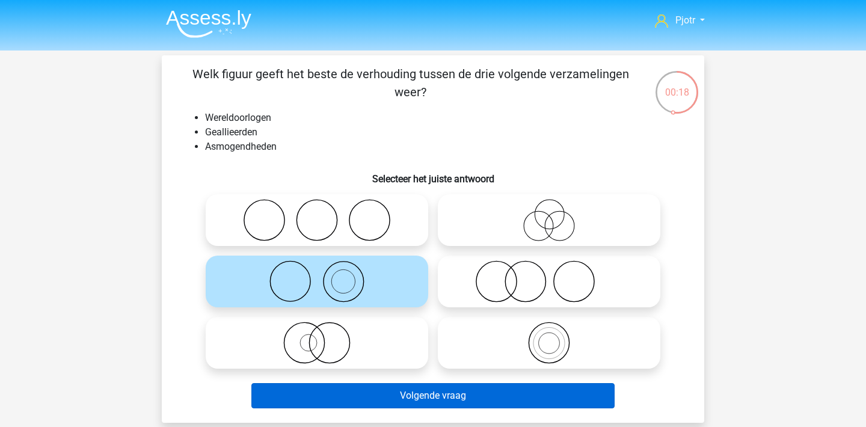
click at [438, 391] on button "Volgende vraag" at bounding box center [433, 395] width 364 height 25
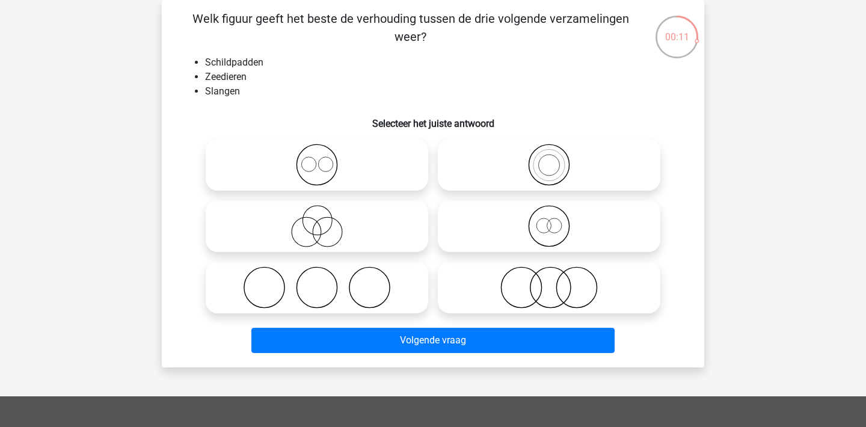
click at [334, 166] on icon at bounding box center [316, 165] width 213 height 42
click at [325, 159] on input "radio" at bounding box center [321, 155] width 8 height 8
radio input "true"
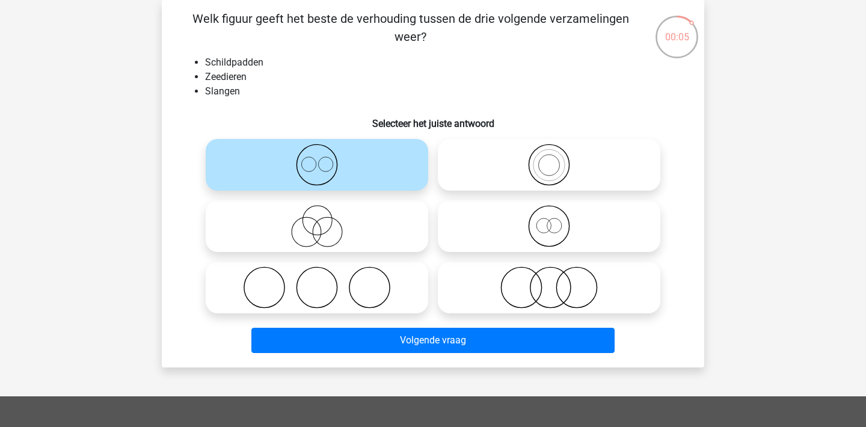
click at [349, 289] on icon at bounding box center [316, 287] width 213 height 42
click at [325, 281] on input "radio" at bounding box center [321, 278] width 8 height 8
radio input "true"
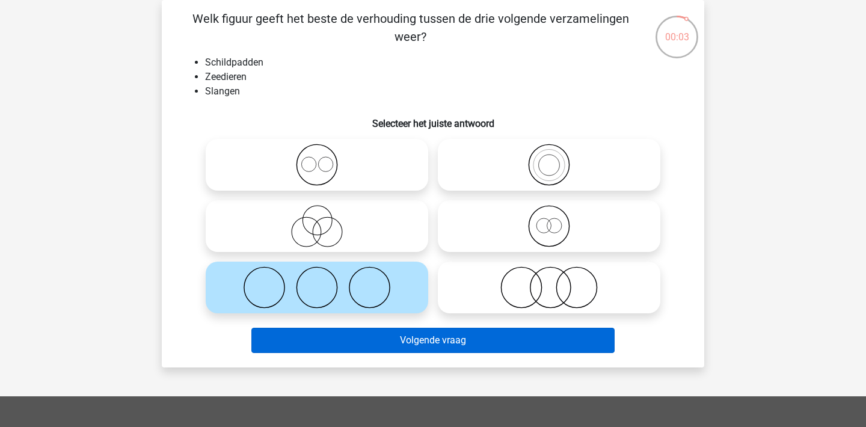
click at [414, 334] on button "Volgende vraag" at bounding box center [433, 340] width 364 height 25
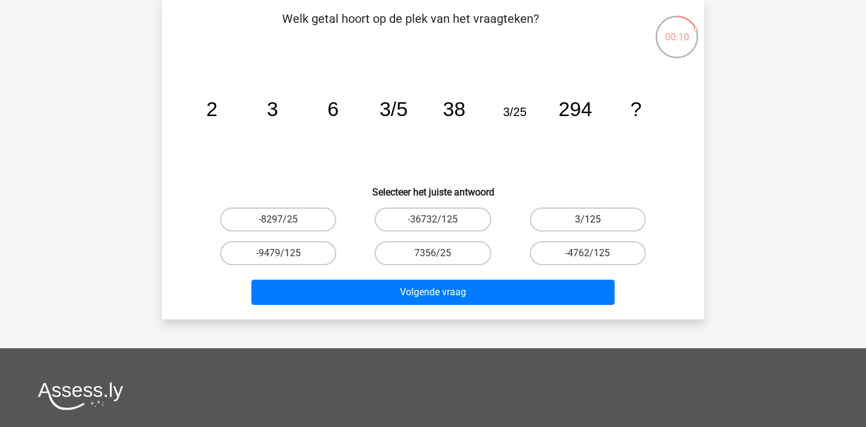
click at [604, 211] on label "3/125" at bounding box center [588, 219] width 116 height 24
click at [595, 219] on input "3/125" at bounding box center [592, 223] width 8 height 8
radio input "true"
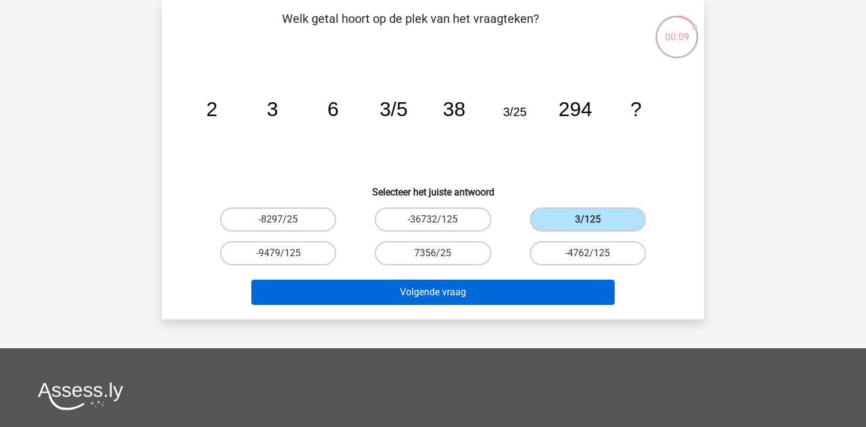
click at [555, 288] on button "Volgende vraag" at bounding box center [433, 292] width 364 height 25
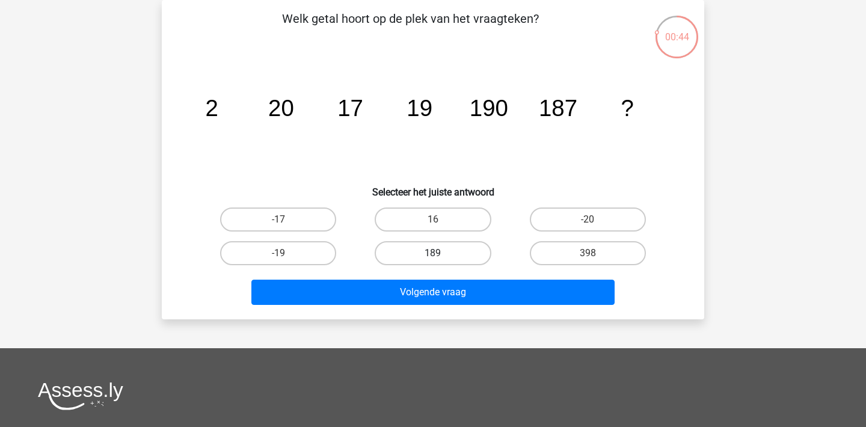
click at [458, 246] on label "189" at bounding box center [433, 253] width 116 height 24
click at [441, 253] on input "189" at bounding box center [437, 257] width 8 height 8
radio input "true"
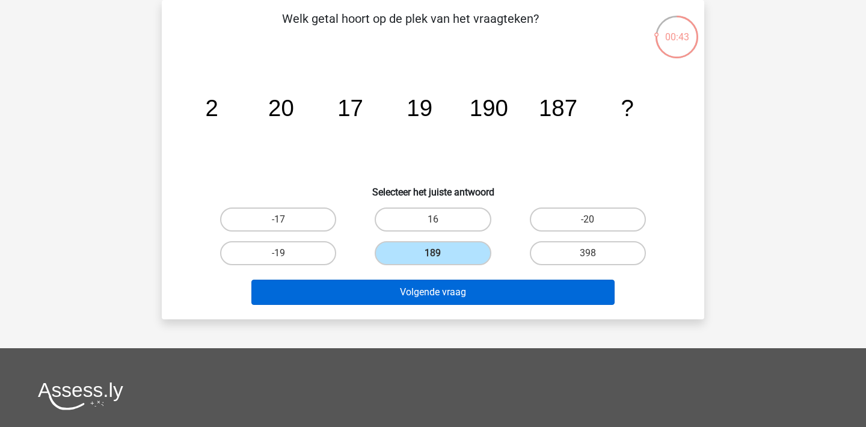
click at [460, 291] on button "Volgende vraag" at bounding box center [433, 292] width 364 height 25
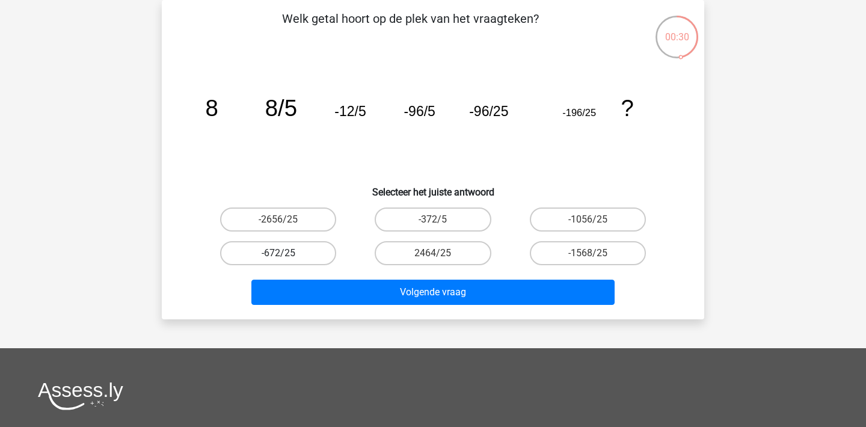
click at [287, 248] on label "-672/25" at bounding box center [278, 253] width 116 height 24
click at [286, 253] on input "-672/25" at bounding box center [282, 257] width 8 height 8
radio input "true"
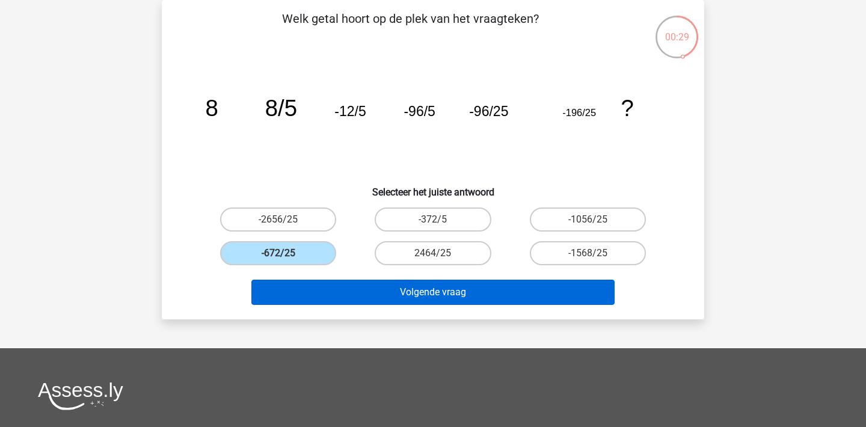
click at [349, 297] on button "Volgende vraag" at bounding box center [433, 292] width 364 height 25
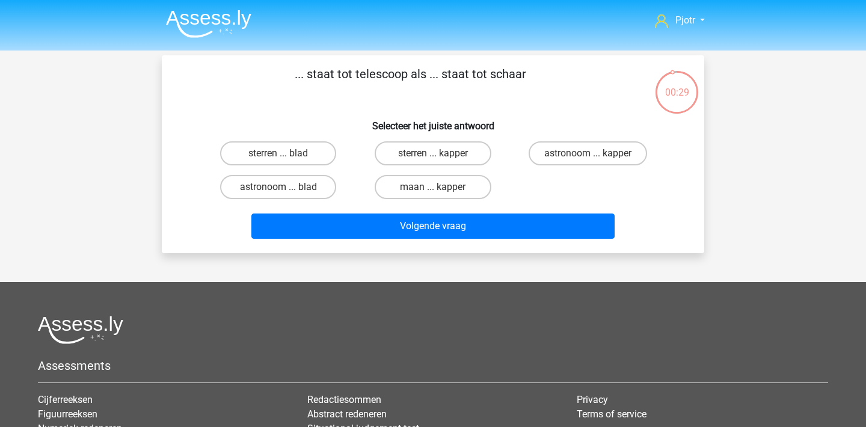
scroll to position [0, 0]
click at [588, 152] on label "astronoom ... kapper" at bounding box center [588, 153] width 118 height 24
click at [588, 153] on input "astronoom ... kapper" at bounding box center [592, 157] width 8 height 8
radio input "true"
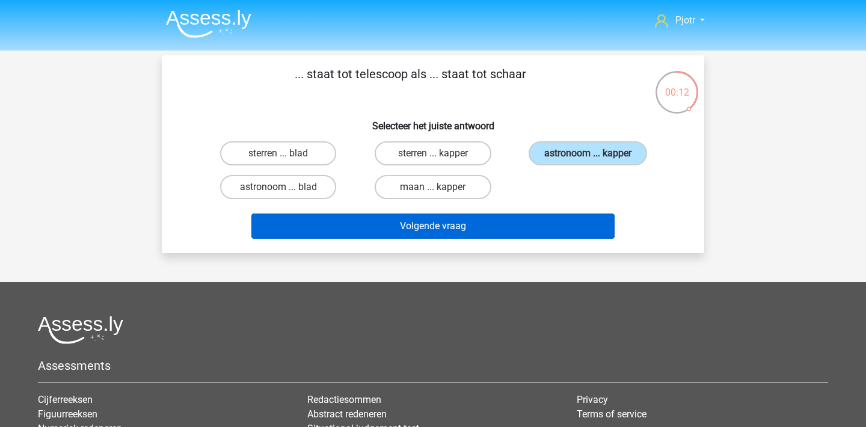
click at [458, 229] on button "Volgende vraag" at bounding box center [433, 225] width 364 height 25
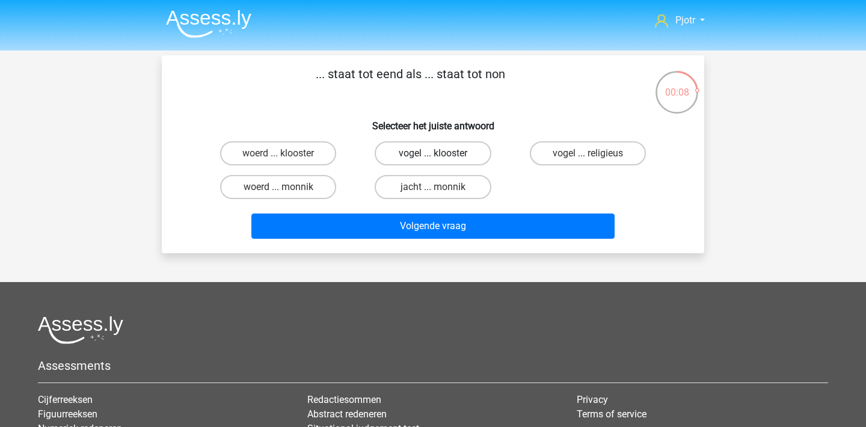
click at [441, 150] on label "vogel ... klooster" at bounding box center [433, 153] width 116 height 24
click at [441, 153] on input "vogel ... klooster" at bounding box center [437, 157] width 8 height 8
radio input "true"
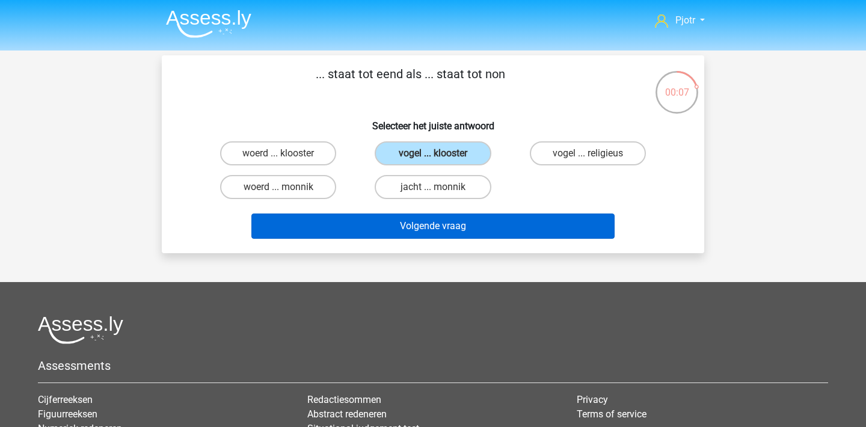
click at [431, 230] on button "Volgende vraag" at bounding box center [433, 225] width 364 height 25
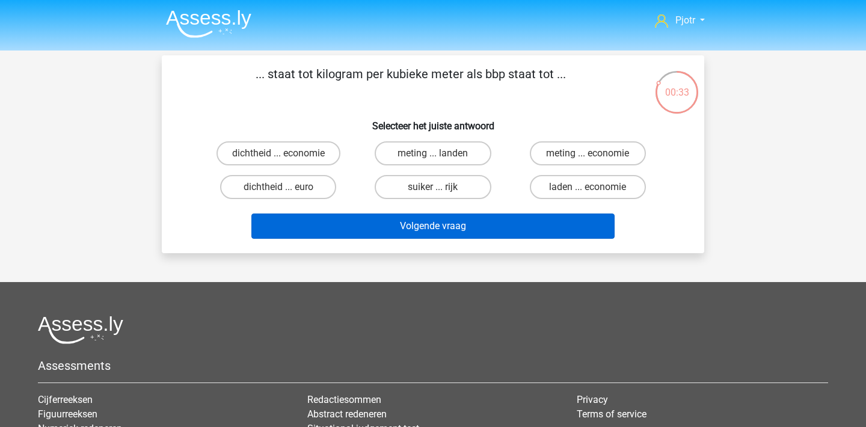
scroll to position [7, 0]
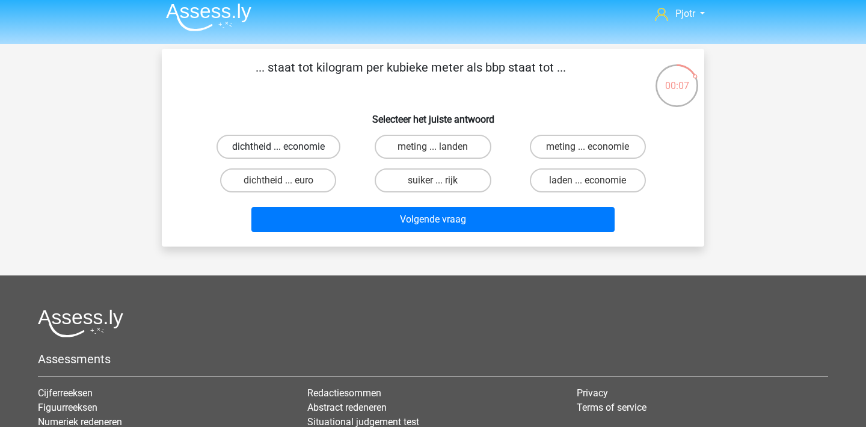
click at [289, 147] on label "dichtheid ... economie" at bounding box center [278, 147] width 124 height 24
click at [286, 147] on input "dichtheid ... economie" at bounding box center [282, 151] width 8 height 8
radio input "true"
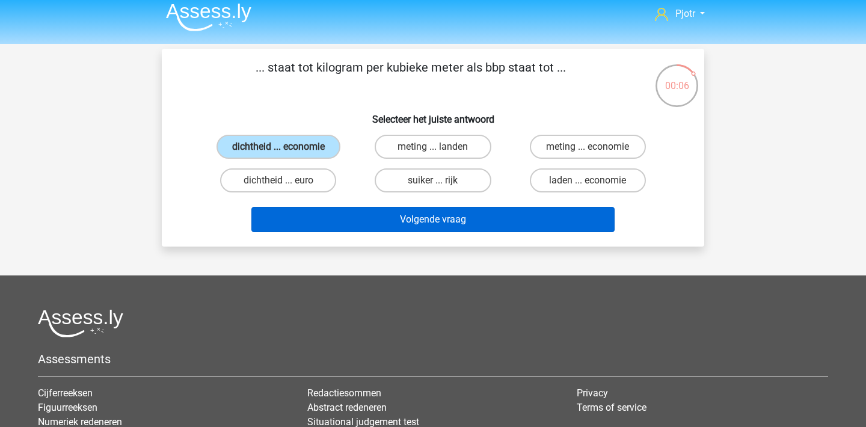
click at [372, 218] on button "Volgende vraag" at bounding box center [433, 219] width 364 height 25
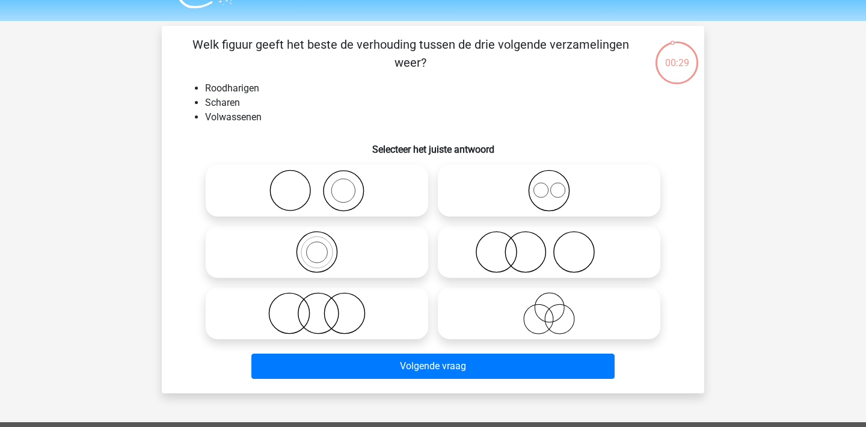
scroll to position [2, 0]
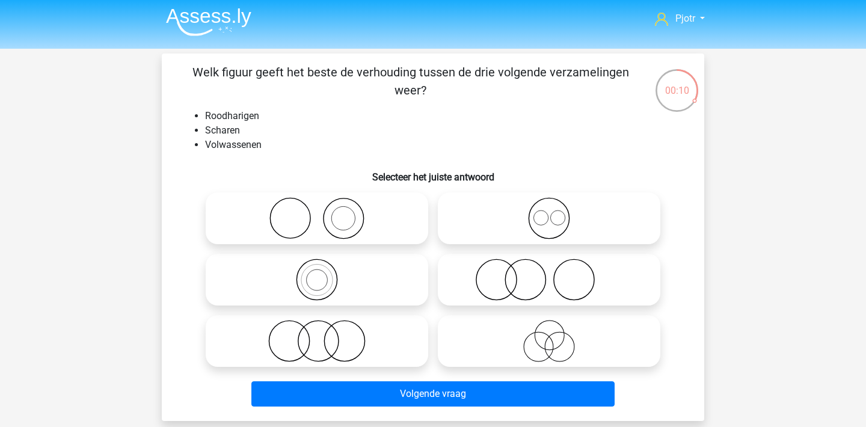
click at [485, 276] on icon at bounding box center [549, 280] width 213 height 42
click at [549, 274] on input "radio" at bounding box center [553, 270] width 8 height 8
radio input "true"
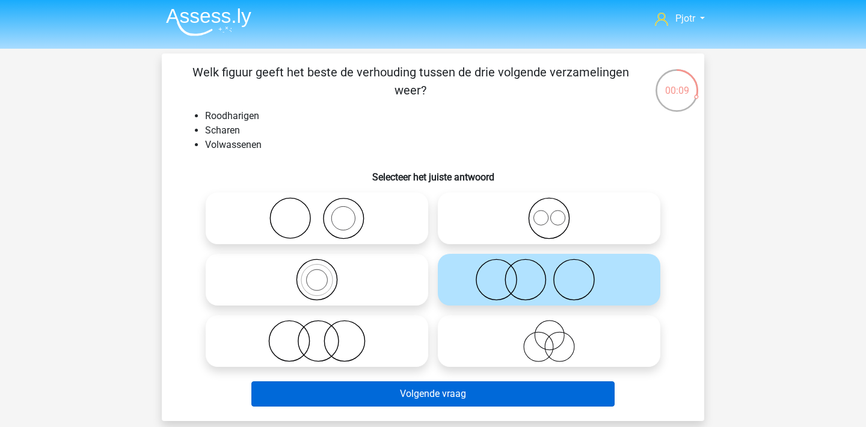
click at [468, 394] on button "Volgende vraag" at bounding box center [433, 393] width 364 height 25
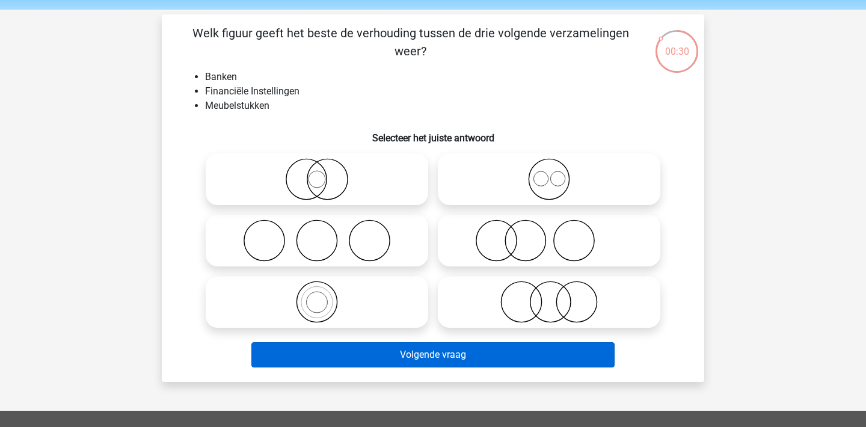
scroll to position [42, 0]
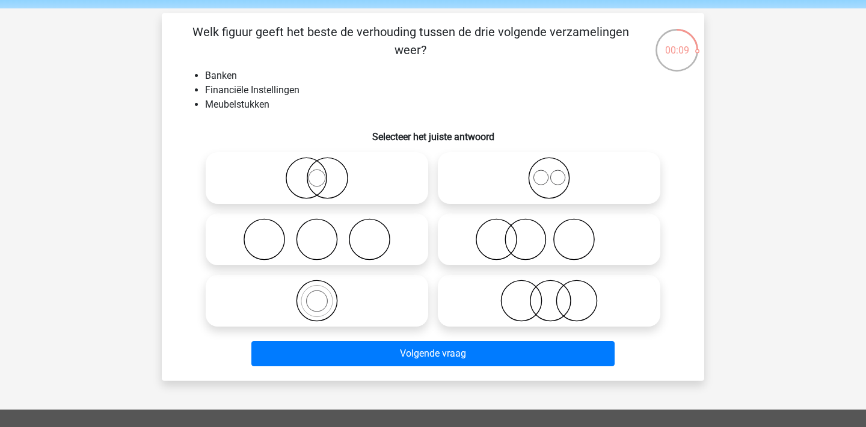
click at [529, 242] on icon at bounding box center [549, 239] width 213 height 42
click at [549, 233] on input "radio" at bounding box center [553, 230] width 8 height 8
radio input "true"
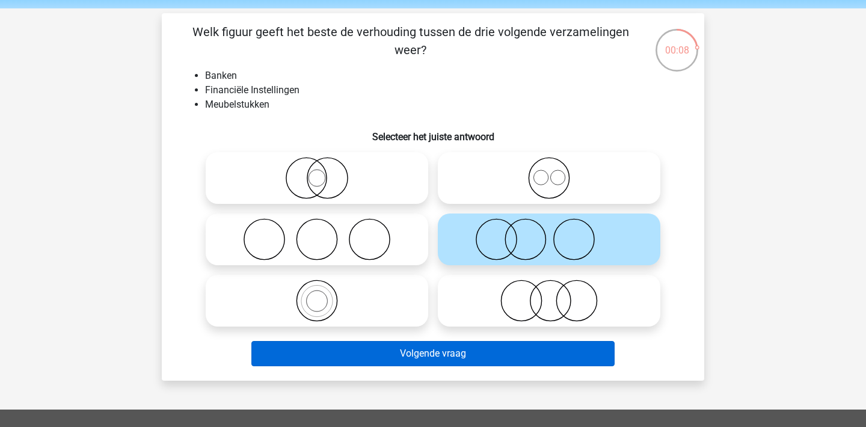
click at [486, 354] on button "Volgende vraag" at bounding box center [433, 353] width 364 height 25
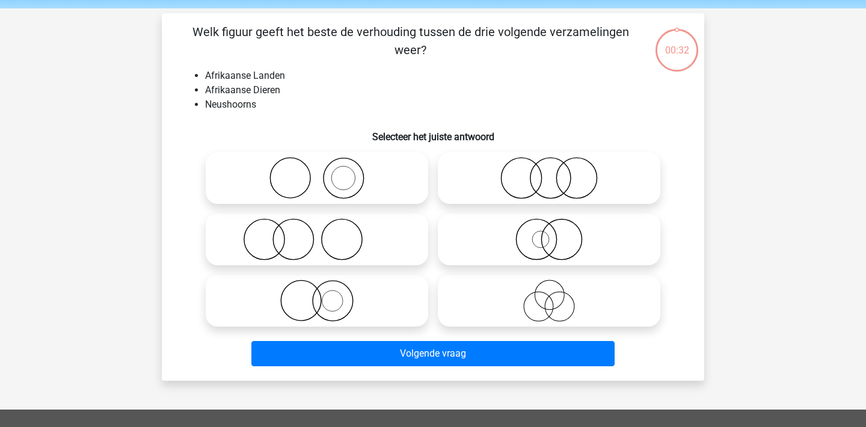
scroll to position [55, 0]
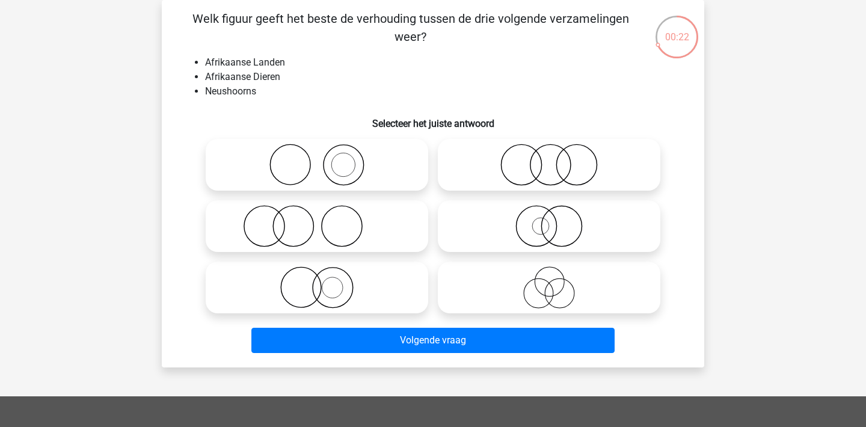
click at [337, 232] on icon at bounding box center [316, 226] width 213 height 42
click at [325, 220] on input "radio" at bounding box center [321, 216] width 8 height 8
radio input "true"
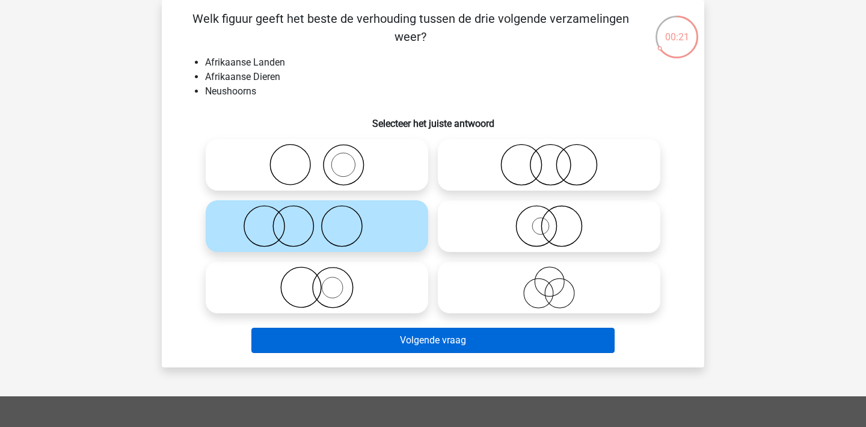
click at [420, 345] on button "Volgende vraag" at bounding box center [433, 340] width 364 height 25
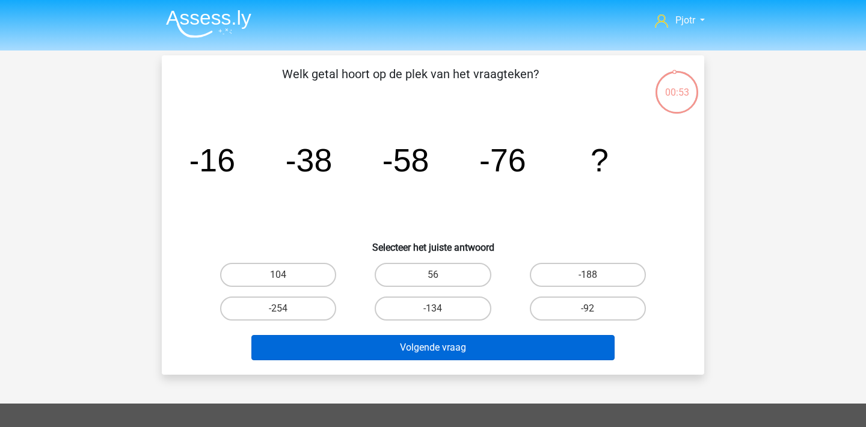
scroll to position [0, 0]
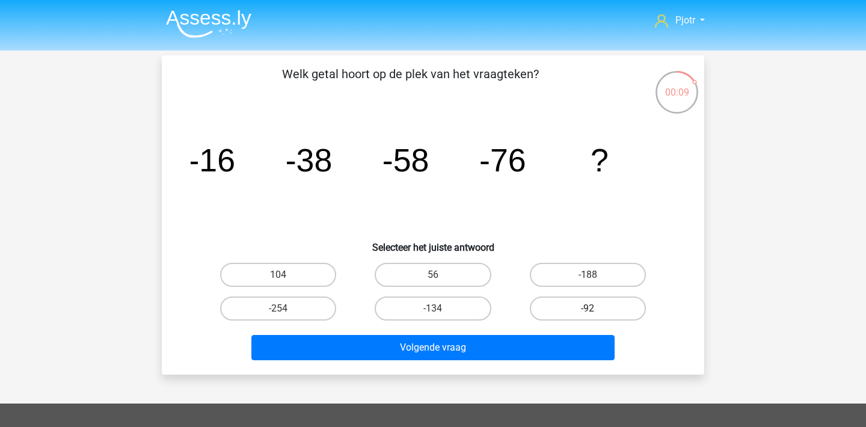
click at [575, 305] on label "-92" at bounding box center [588, 308] width 116 height 24
click at [588, 308] on input "-92" at bounding box center [592, 312] width 8 height 8
radio input "true"
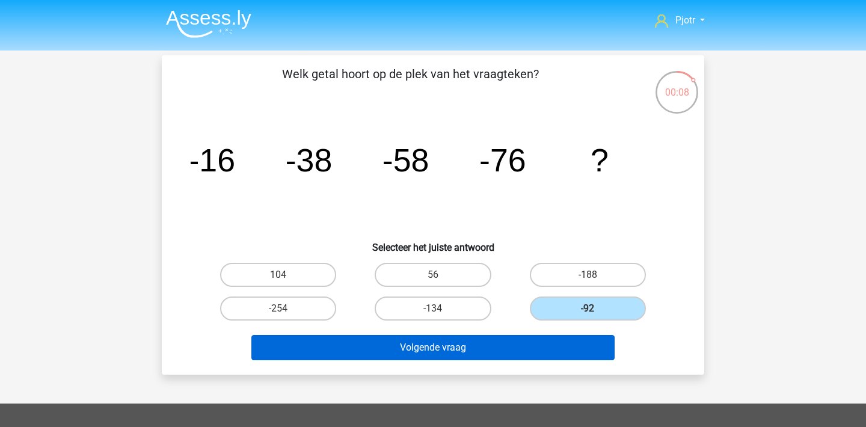
click at [562, 340] on button "Volgende vraag" at bounding box center [433, 347] width 364 height 25
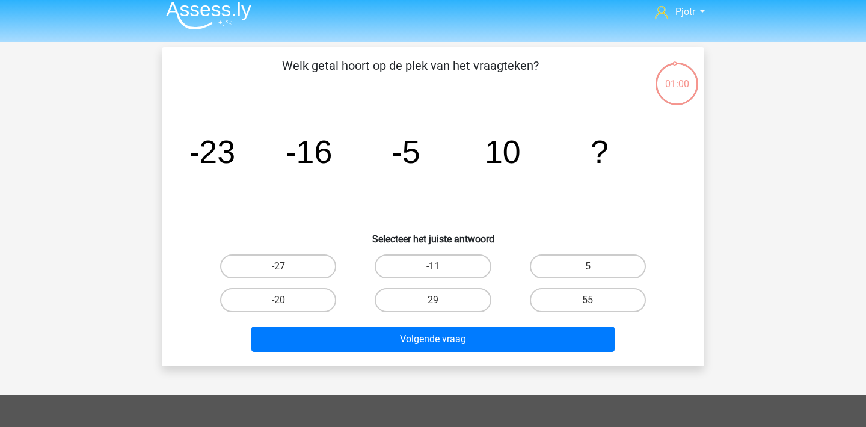
scroll to position [1, 0]
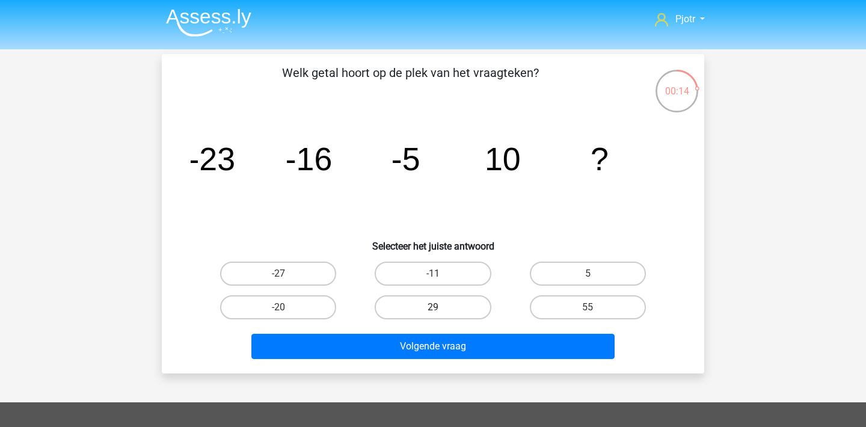
click at [412, 298] on label "29" at bounding box center [433, 307] width 116 height 24
click at [433, 307] on input "29" at bounding box center [437, 311] width 8 height 8
radio input "true"
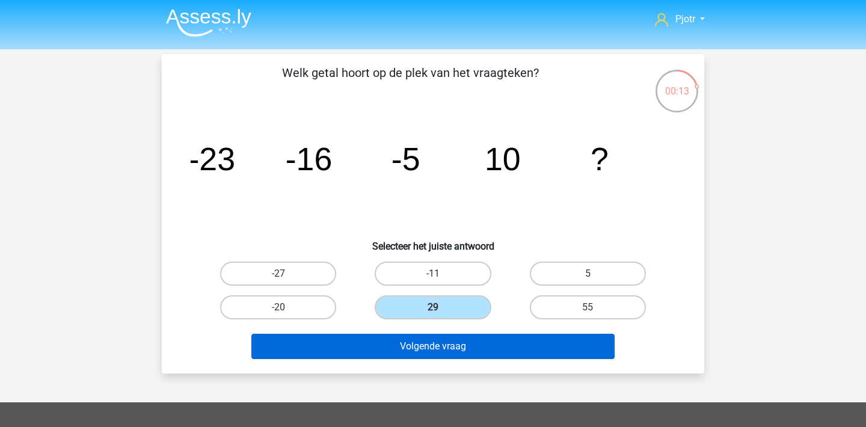
click at [421, 348] on button "Volgende vraag" at bounding box center [433, 346] width 364 height 25
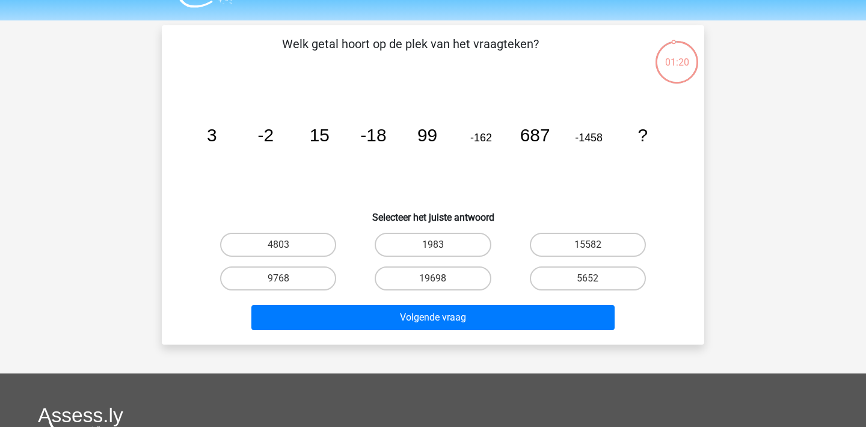
scroll to position [14, 0]
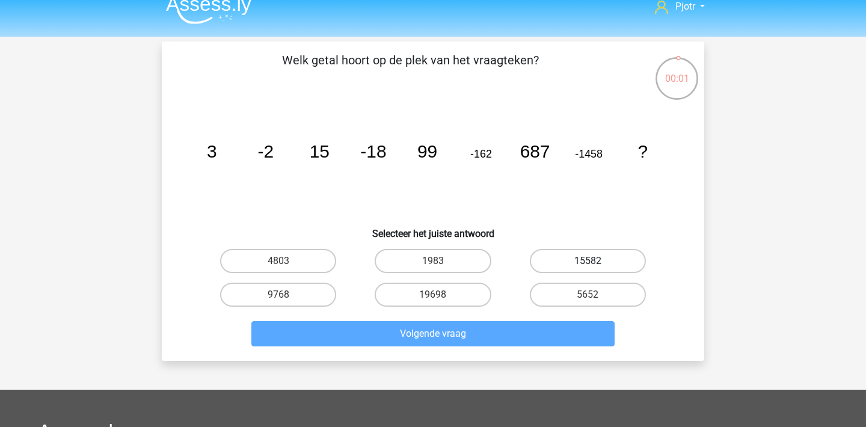
click at [562, 258] on label "15582" at bounding box center [588, 261] width 116 height 24
click at [588, 261] on input "15582" at bounding box center [592, 265] width 8 height 8
radio input "true"
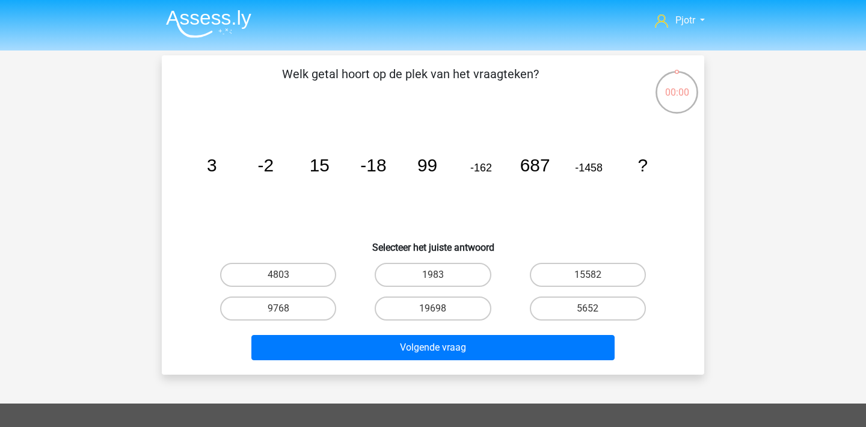
scroll to position [14, 0]
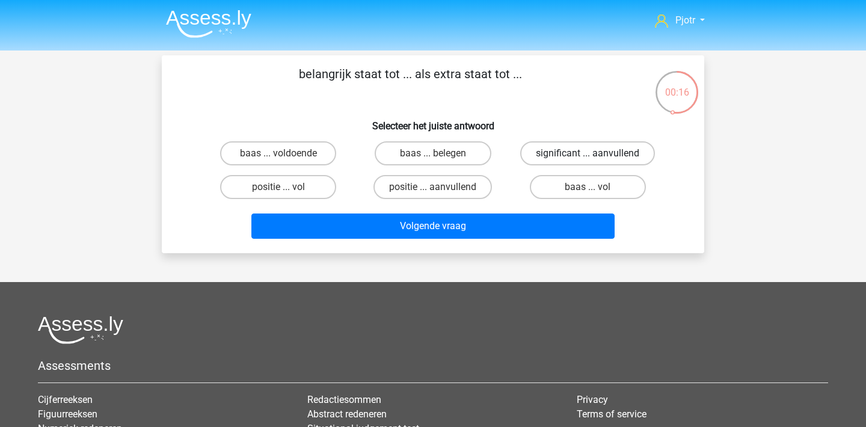
click at [563, 153] on label "significant ... aanvullend" at bounding box center [587, 153] width 135 height 24
click at [588, 153] on input "significant ... aanvullend" at bounding box center [592, 157] width 8 height 8
radio input "true"
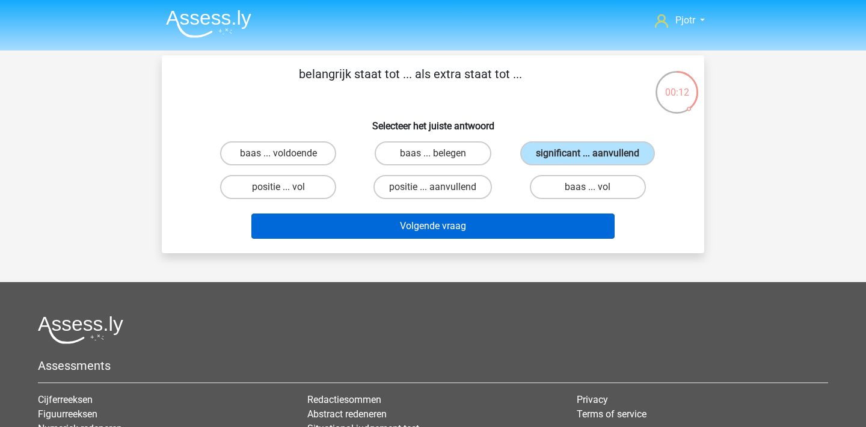
click at [496, 239] on button "Volgende vraag" at bounding box center [433, 225] width 364 height 25
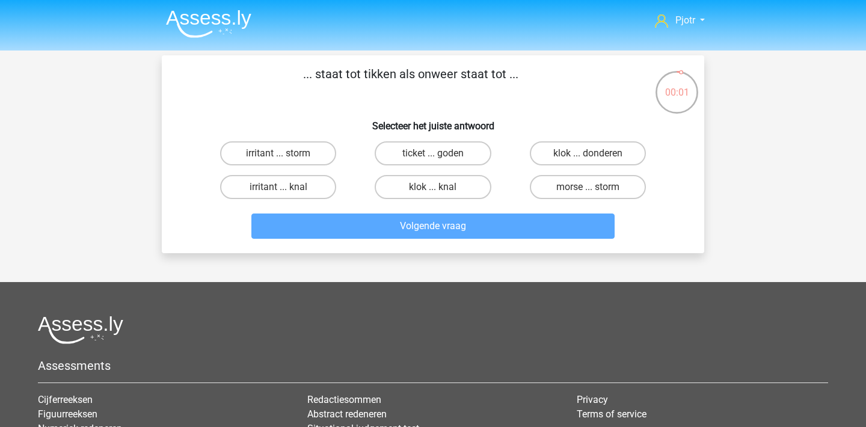
click at [437, 191] on input "klok ... knal" at bounding box center [437, 191] width 8 height 8
radio input "true"
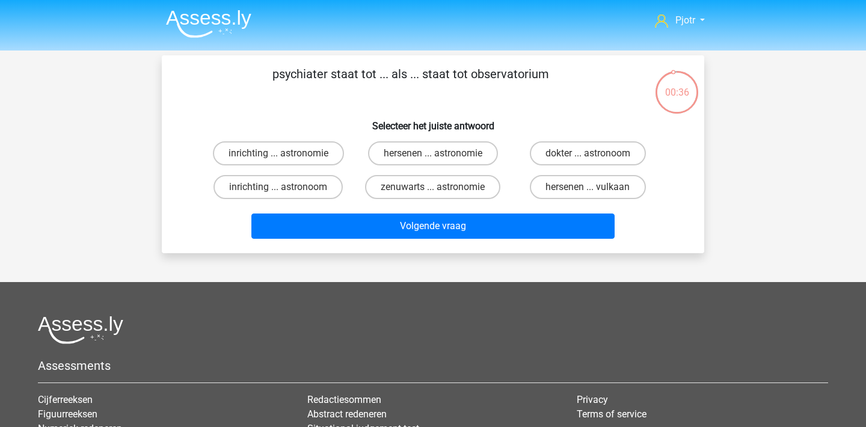
click at [375, 91] on p "psychiater staat tot ... als ... staat tot observatorium" at bounding box center [410, 83] width 459 height 36
click at [277, 186] on label "inrichting ... astronoom" at bounding box center [277, 187] width 129 height 24
click at [278, 187] on input "inrichting ... astronoom" at bounding box center [282, 191] width 8 height 8
radio input "true"
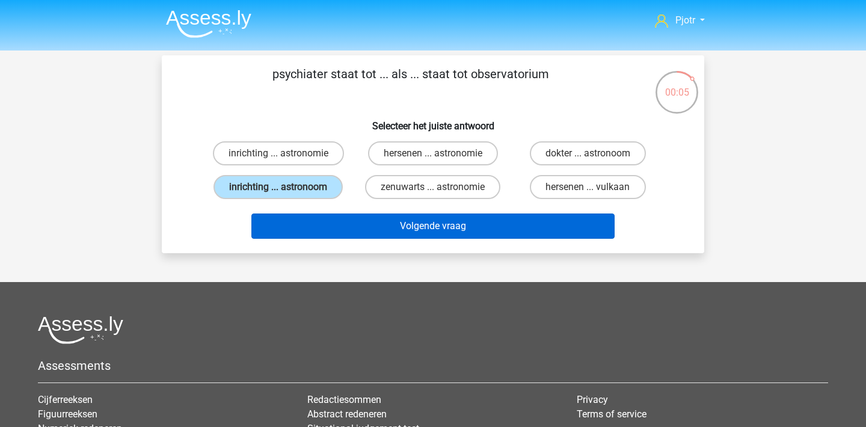
click at [378, 226] on button "Volgende vraag" at bounding box center [433, 225] width 364 height 25
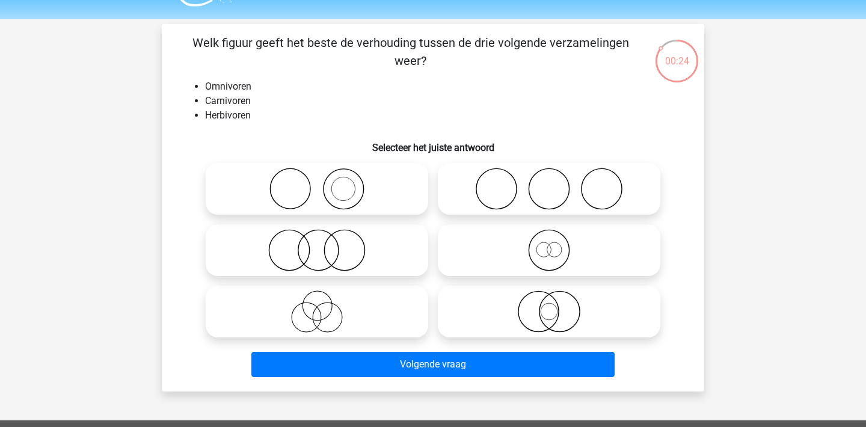
scroll to position [34, 0]
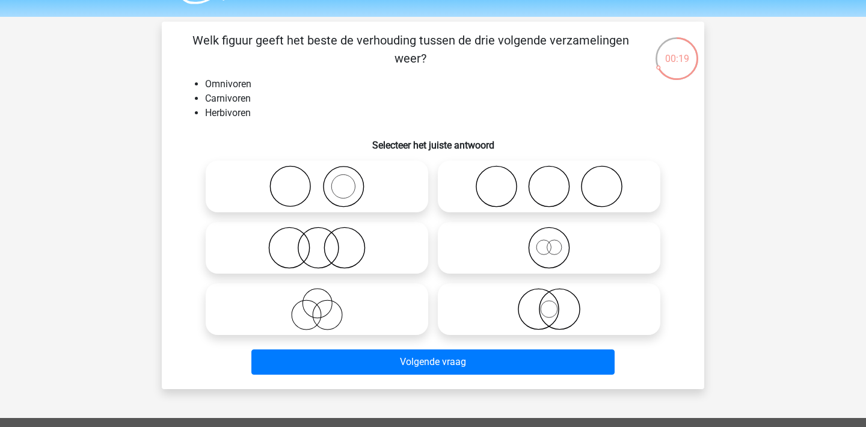
click at [337, 326] on circle at bounding box center [327, 315] width 29 height 29
click at [325, 303] on input "radio" at bounding box center [321, 299] width 8 height 8
radio input "true"
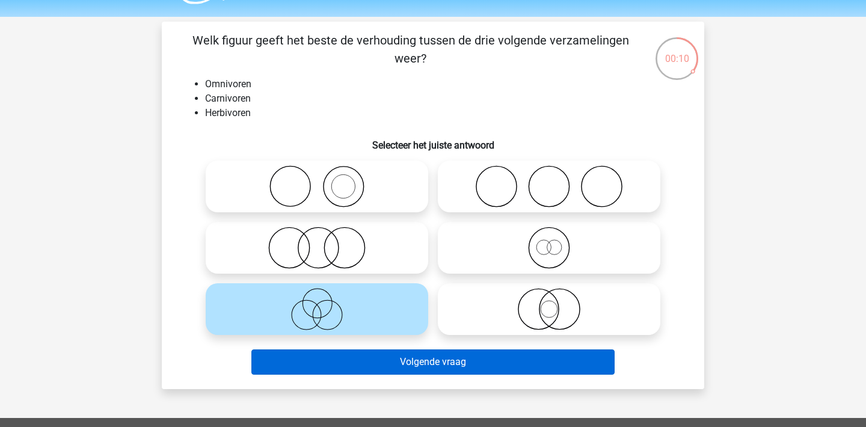
click at [422, 359] on button "Volgende vraag" at bounding box center [433, 361] width 364 height 25
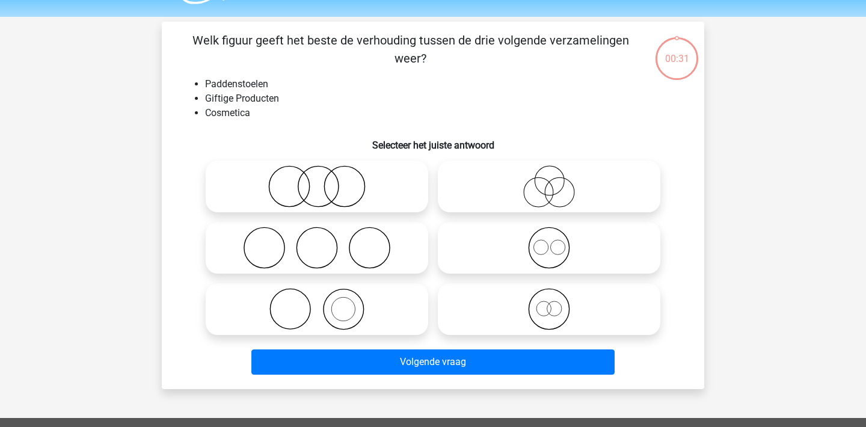
scroll to position [55, 0]
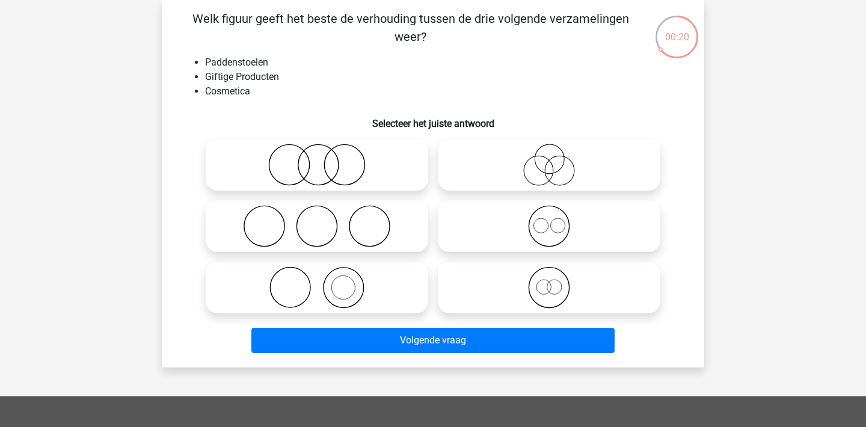
click at [329, 280] on icon at bounding box center [316, 287] width 213 height 42
click at [325, 280] on input "radio" at bounding box center [321, 278] width 8 height 8
radio input "true"
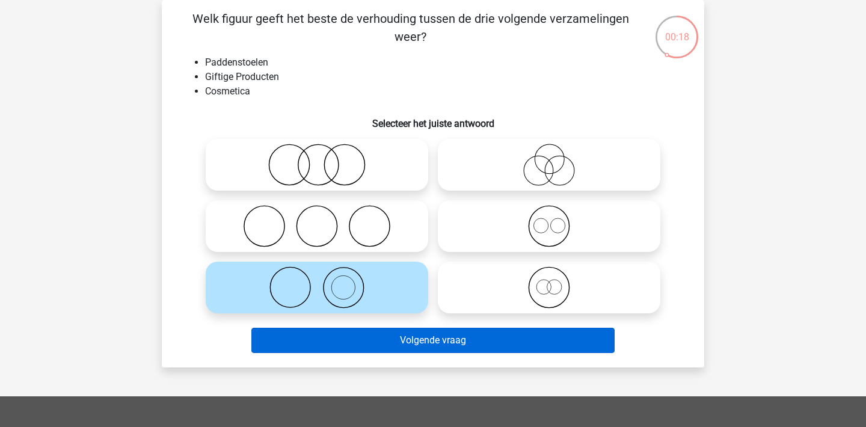
click at [369, 334] on button "Volgende vraag" at bounding box center [433, 340] width 364 height 25
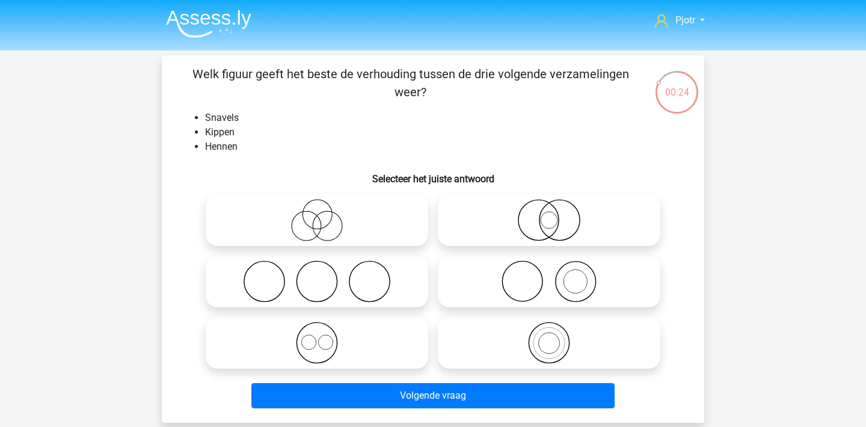
scroll to position [0, 0]
click at [523, 232] on icon at bounding box center [549, 220] width 213 height 42
click at [549, 214] on input "radio" at bounding box center [553, 210] width 8 height 8
radio input "true"
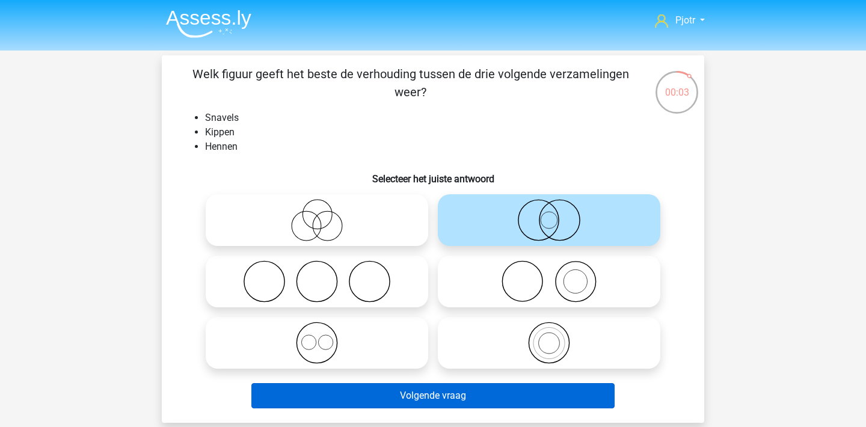
click at [447, 401] on button "Volgende vraag" at bounding box center [433, 395] width 364 height 25
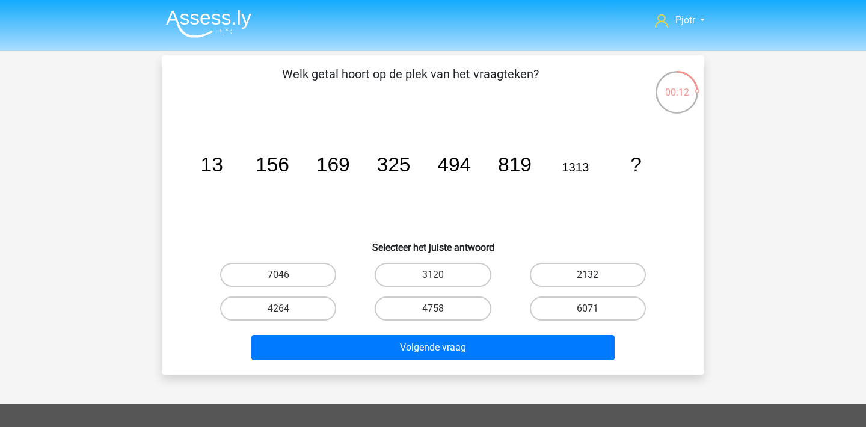
click at [597, 271] on label "2132" at bounding box center [588, 275] width 116 height 24
click at [595, 275] on input "2132" at bounding box center [592, 279] width 8 height 8
radio input "true"
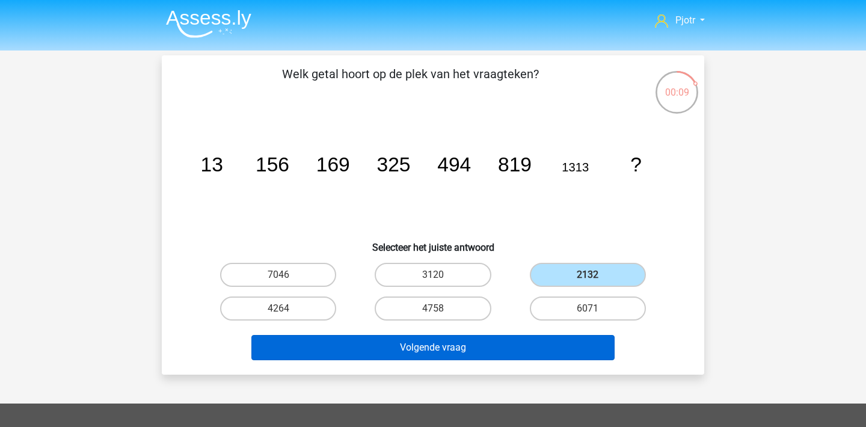
click at [503, 345] on button "Volgende vraag" at bounding box center [433, 347] width 364 height 25
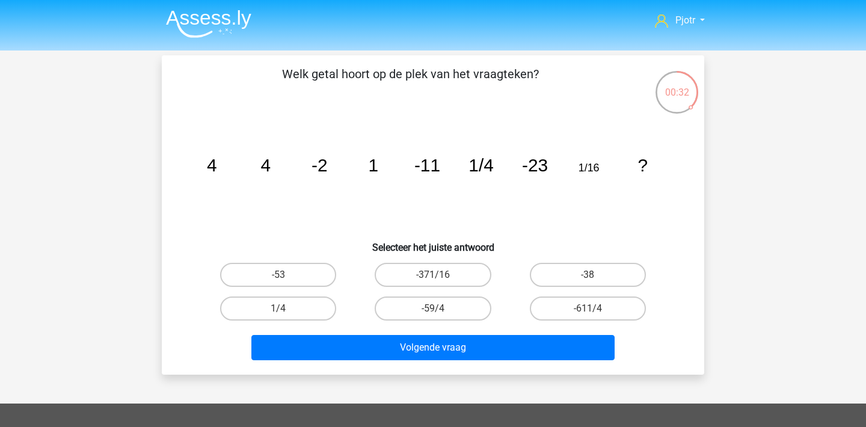
click at [667, 185] on icon "image/svg+xml 4 4 -2 1 -11 1/4 -23 1/16 ?" at bounding box center [433, 171] width 485 height 121
click at [597, 266] on label "-38" at bounding box center [588, 275] width 116 height 24
click at [595, 275] on input "-38" at bounding box center [592, 279] width 8 height 8
radio input "true"
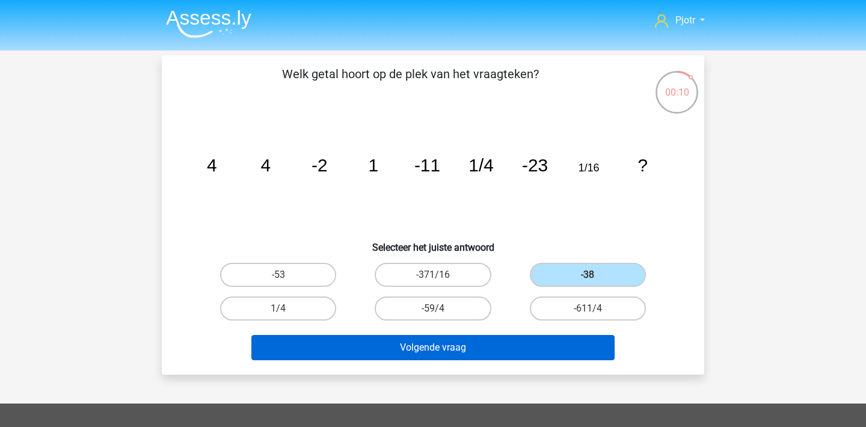
click at [497, 343] on button "Volgende vraag" at bounding box center [433, 347] width 364 height 25
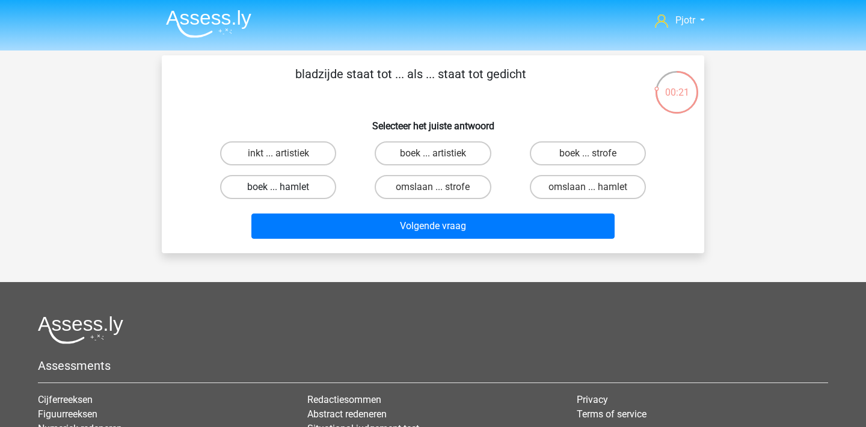
click at [302, 184] on label "boek ... hamlet" at bounding box center [278, 187] width 116 height 24
click at [286, 187] on input "boek ... hamlet" at bounding box center [282, 191] width 8 height 8
radio input "true"
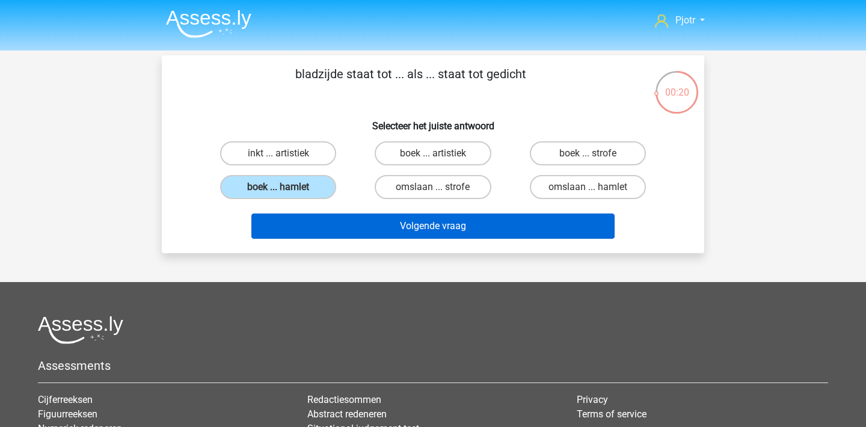
click at [370, 226] on button "Volgende vraag" at bounding box center [433, 225] width 364 height 25
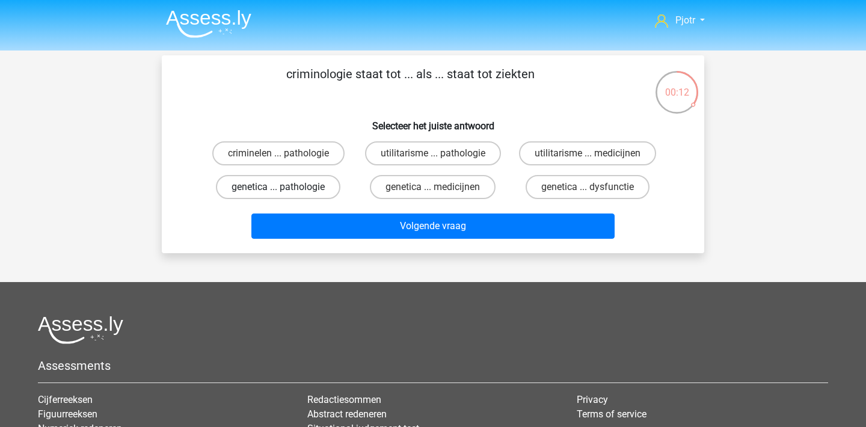
click at [312, 188] on label "genetica ... pathologie" at bounding box center [278, 187] width 124 height 24
click at [286, 188] on input "genetica ... pathologie" at bounding box center [282, 191] width 8 height 8
radio input "true"
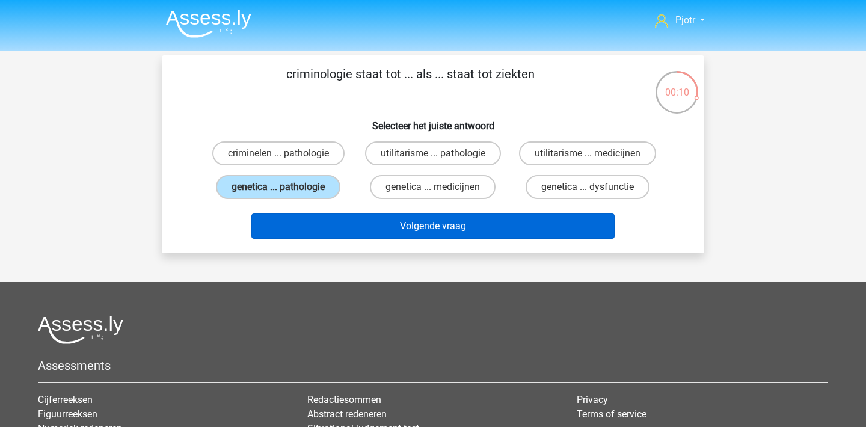
click at [399, 229] on button "Volgende vraag" at bounding box center [433, 225] width 364 height 25
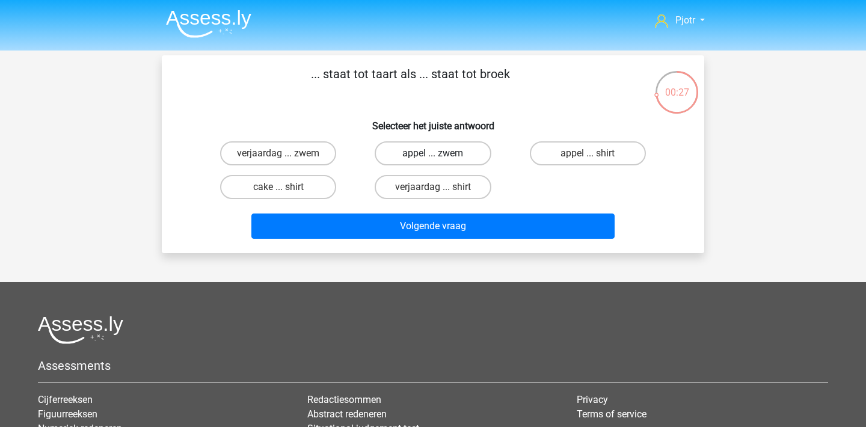
click at [444, 144] on label "appel ... zwem" at bounding box center [433, 153] width 116 height 24
click at [441, 153] on input "appel ... zwem" at bounding box center [437, 157] width 8 height 8
radio input "true"
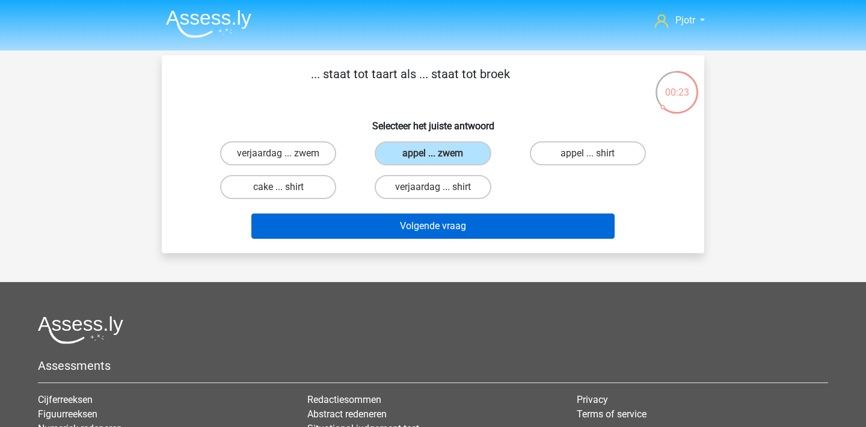
click at [437, 228] on button "Volgende vraag" at bounding box center [433, 225] width 364 height 25
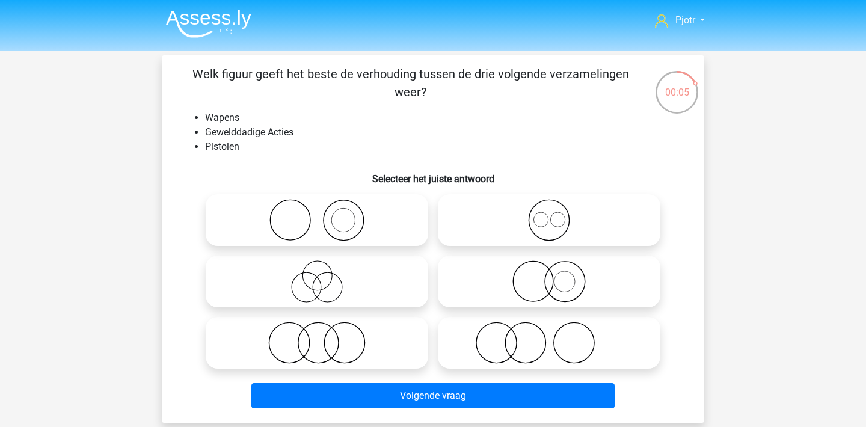
click at [509, 291] on icon at bounding box center [549, 281] width 213 height 42
click at [549, 275] on input "radio" at bounding box center [553, 272] width 8 height 8
radio input "true"
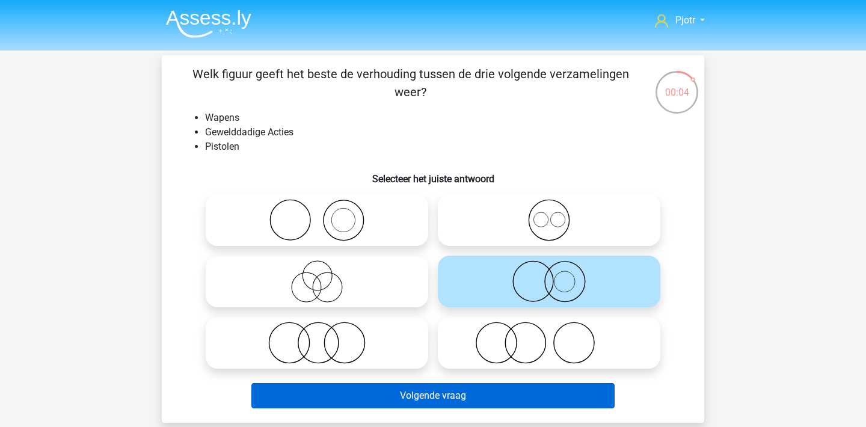
click at [441, 394] on button "Volgende vraag" at bounding box center [433, 395] width 364 height 25
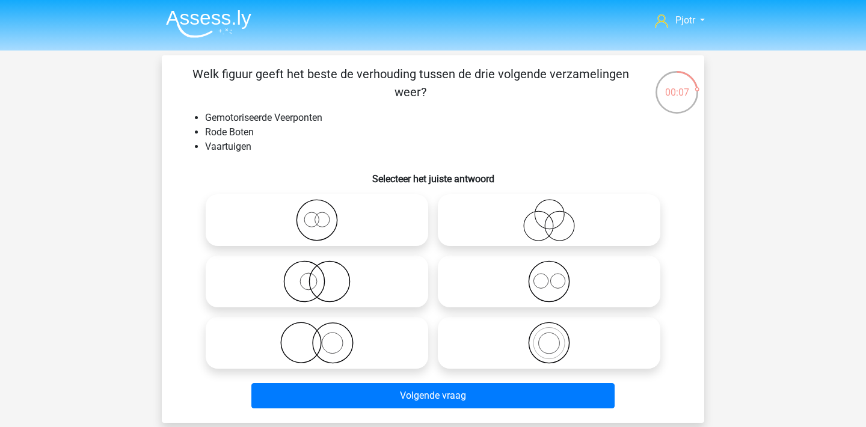
click at [556, 275] on icon at bounding box center [549, 281] width 213 height 42
click at [556, 275] on input "radio" at bounding box center [553, 272] width 8 height 8
radio input "true"
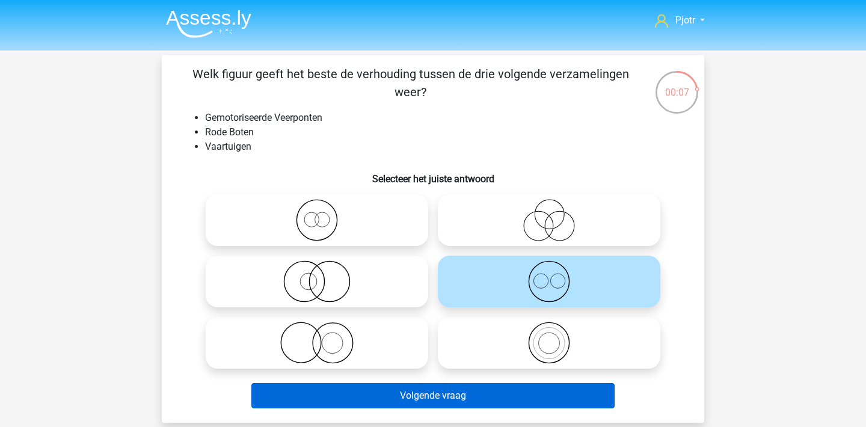
click at [495, 391] on button "Volgende vraag" at bounding box center [433, 395] width 364 height 25
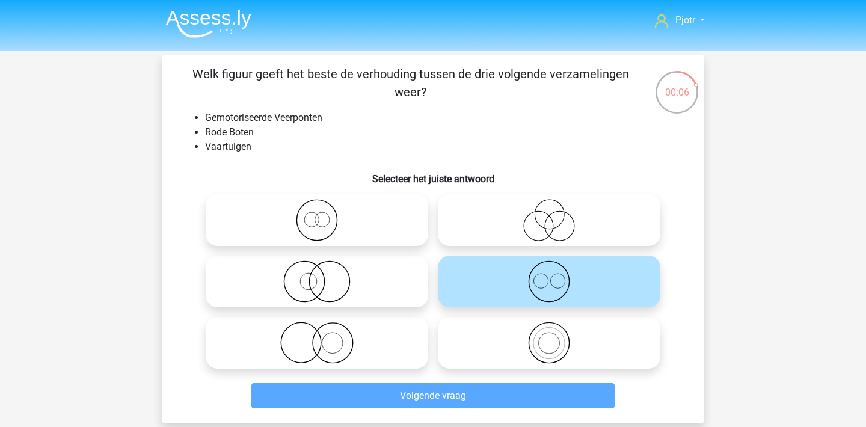
scroll to position [55, 0]
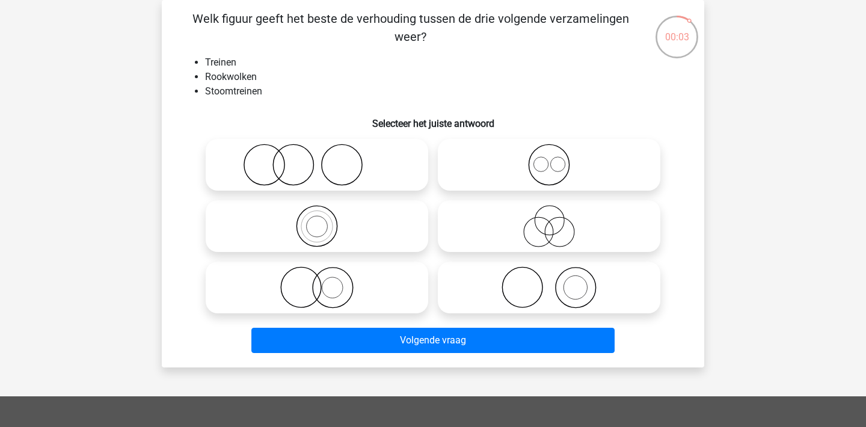
click at [378, 293] on icon at bounding box center [316, 287] width 213 height 42
click at [325, 281] on input "radio" at bounding box center [321, 278] width 8 height 8
radio input "true"
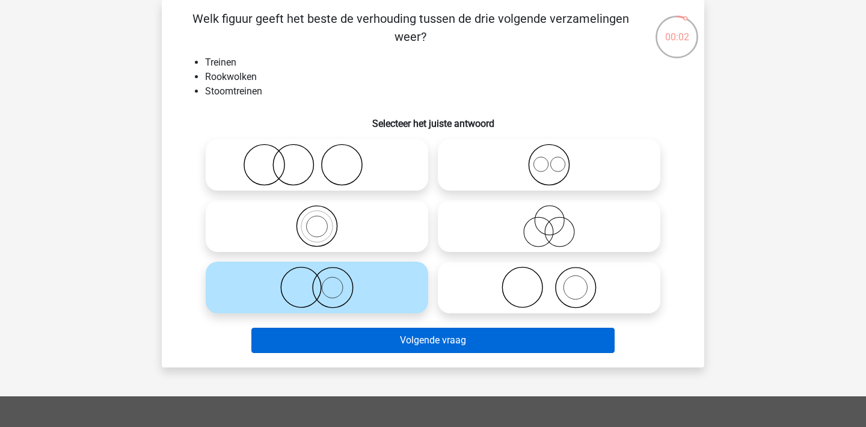
click at [427, 344] on button "Volgende vraag" at bounding box center [433, 340] width 364 height 25
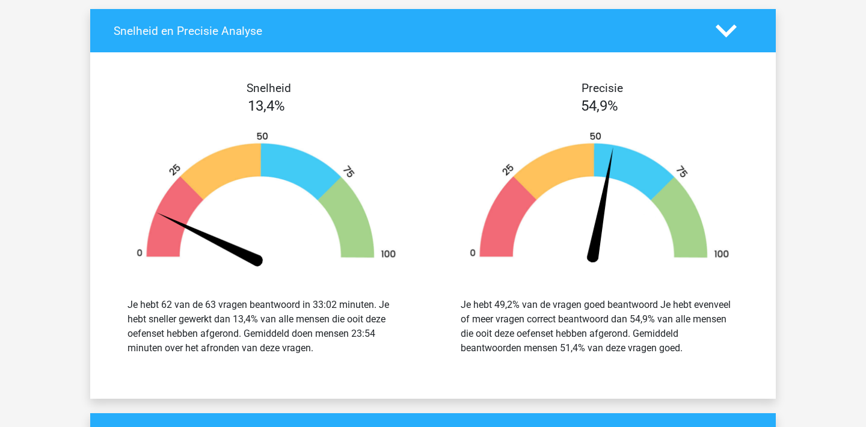
click at [545, 318] on div "Je hebt 49,2% van de vragen goed beantwoord Je hebt evenveel of meer vragen cor…" at bounding box center [600, 327] width 278 height 58
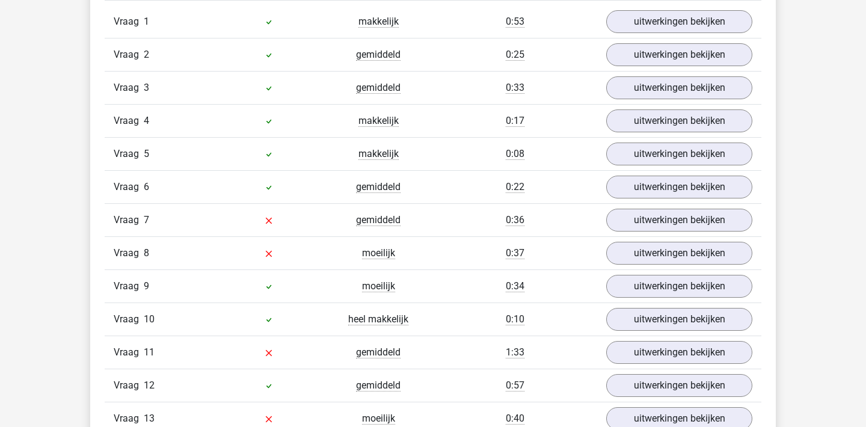
scroll to position [1096, 0]
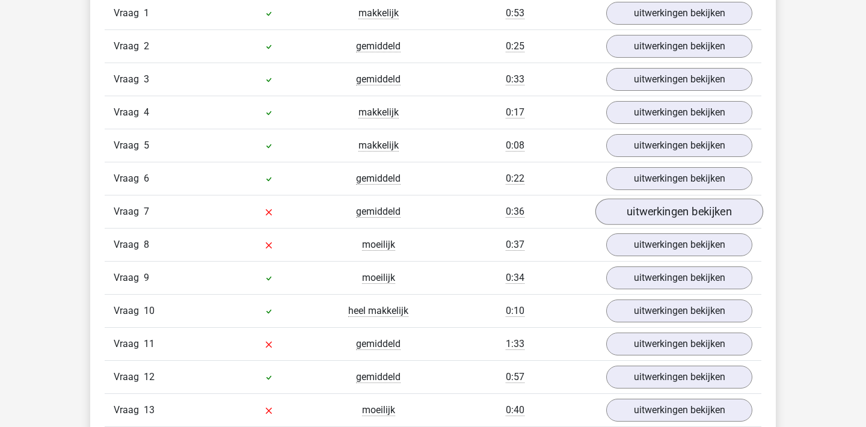
click at [624, 218] on link "uitwerkingen bekijken" at bounding box center [679, 211] width 168 height 26
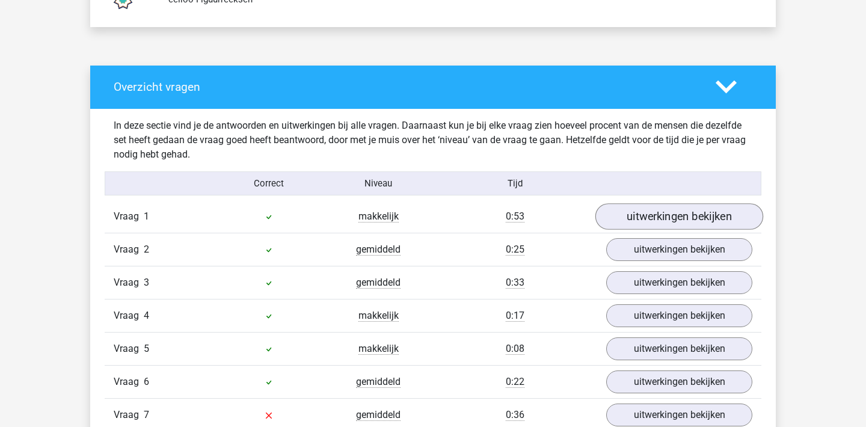
scroll to position [746, 0]
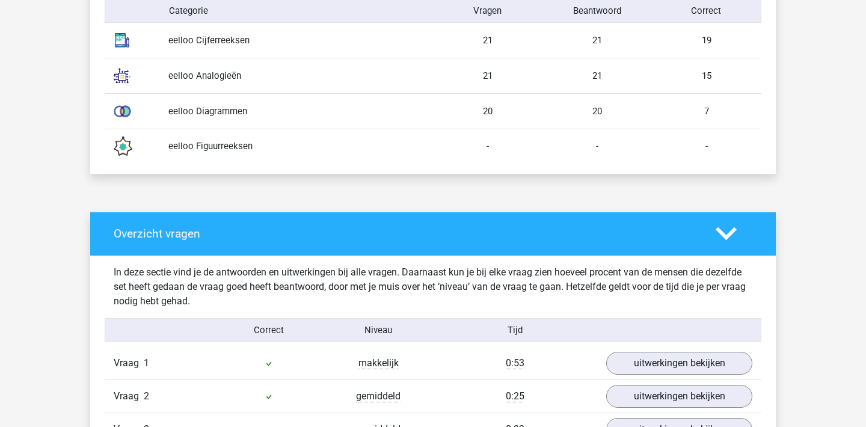
click at [741, 245] on div "Overzicht vragen" at bounding box center [433, 233] width 686 height 43
click at [731, 226] on icon at bounding box center [726, 233] width 21 height 21
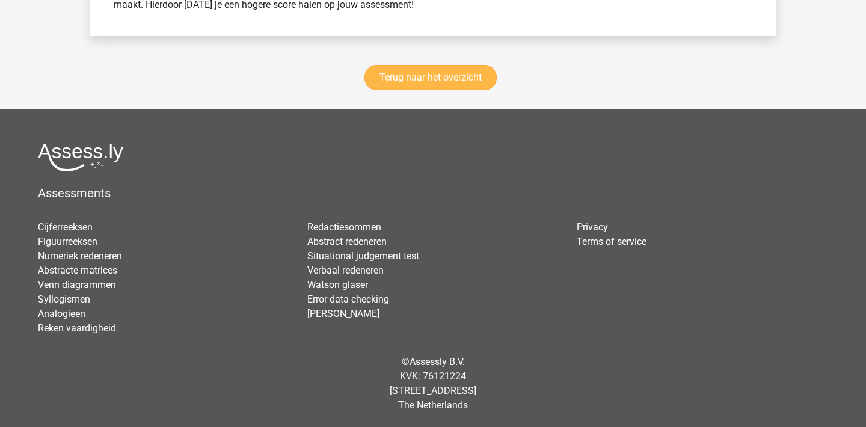
scroll to position [1631, 0]
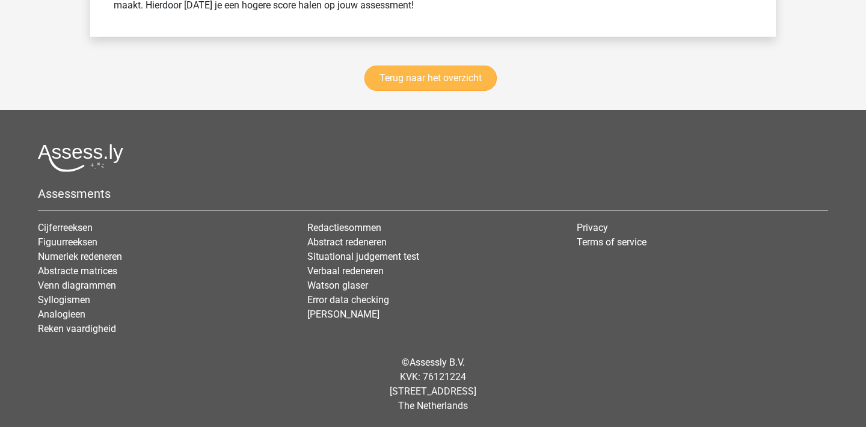
click at [411, 67] on link "Terug naar het overzicht" at bounding box center [430, 78] width 132 height 25
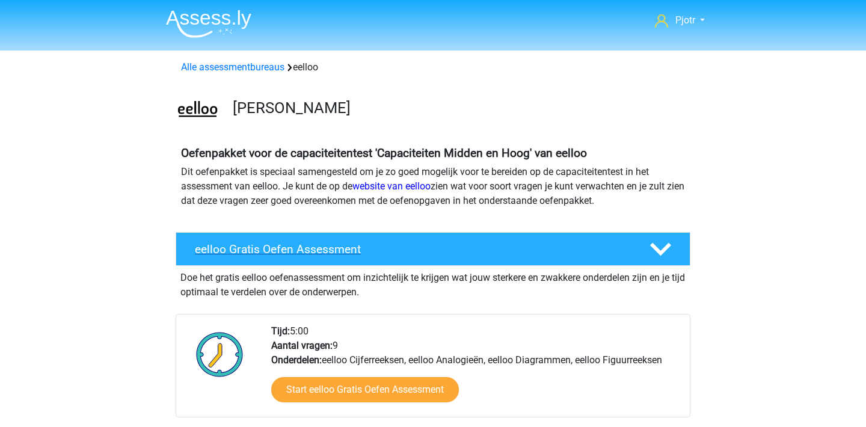
click at [667, 253] on icon at bounding box center [660, 249] width 21 height 21
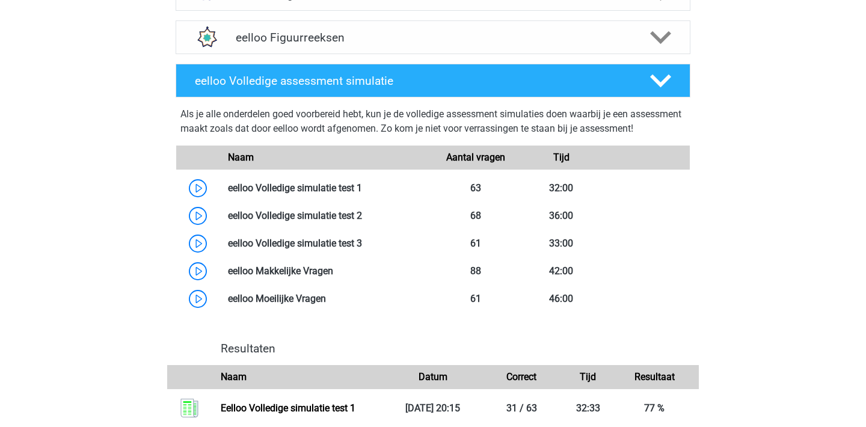
scroll to position [407, 0]
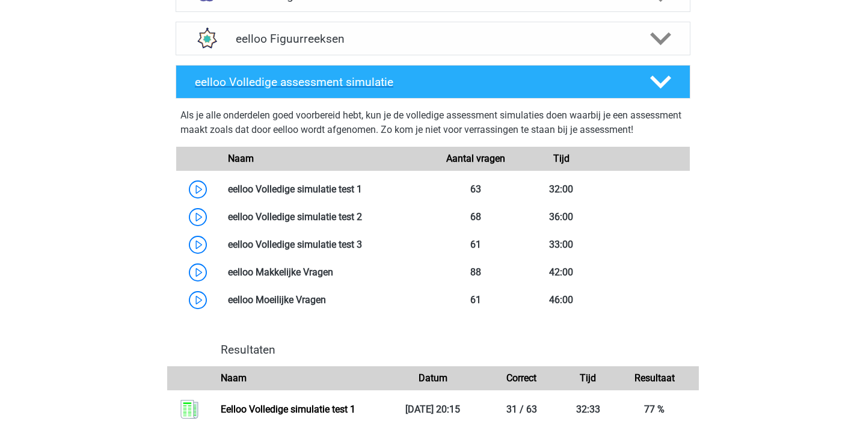
click at [664, 85] on polygon at bounding box center [660, 82] width 21 height 13
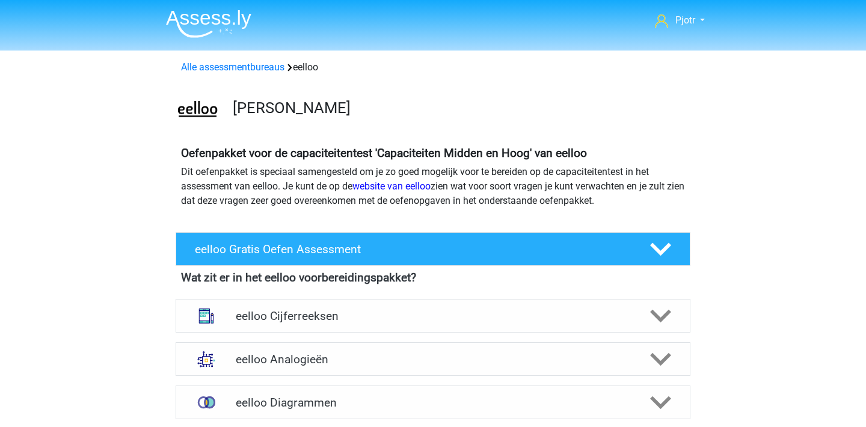
scroll to position [0, 0]
